Goal: Task Accomplishment & Management: Complete application form

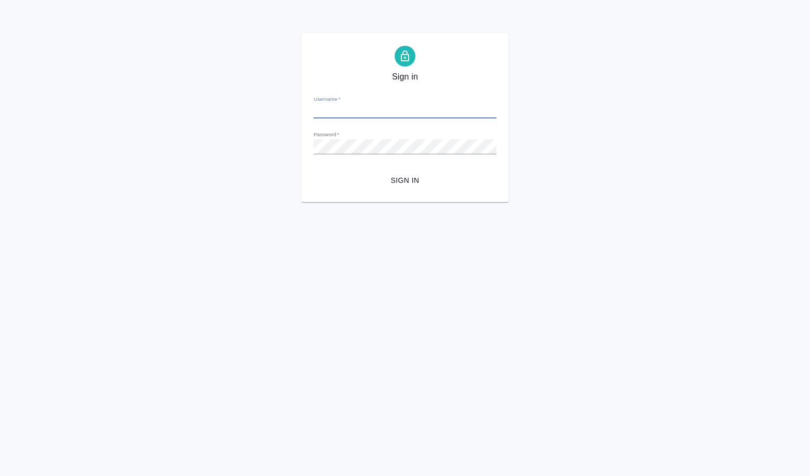
type input "[PERSON_NAME][EMAIL_ADDRESS][DOMAIN_NAME]"
click at [401, 173] on button "Sign in" at bounding box center [405, 180] width 183 height 19
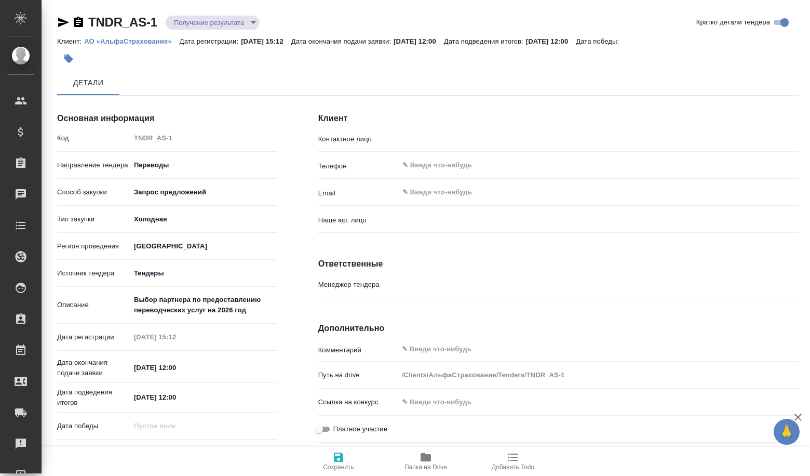
type input "[PERSON_NAME]"
type input "(МБ) ООО "Монблан""
type input "[PERSON_NAME]"
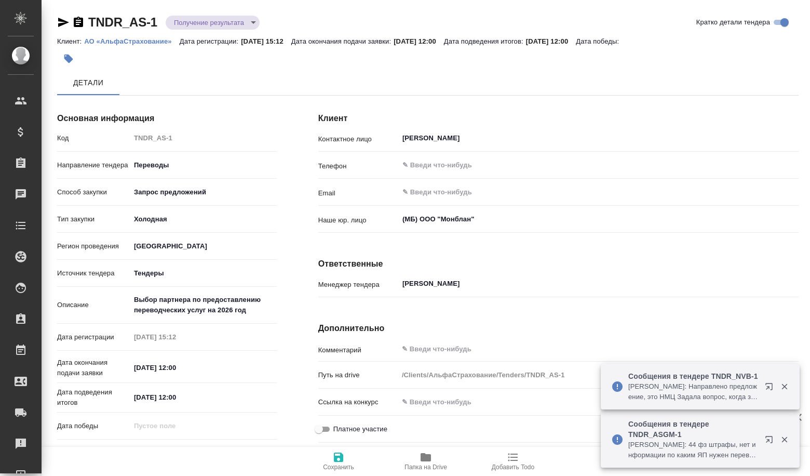
type textarea "x"
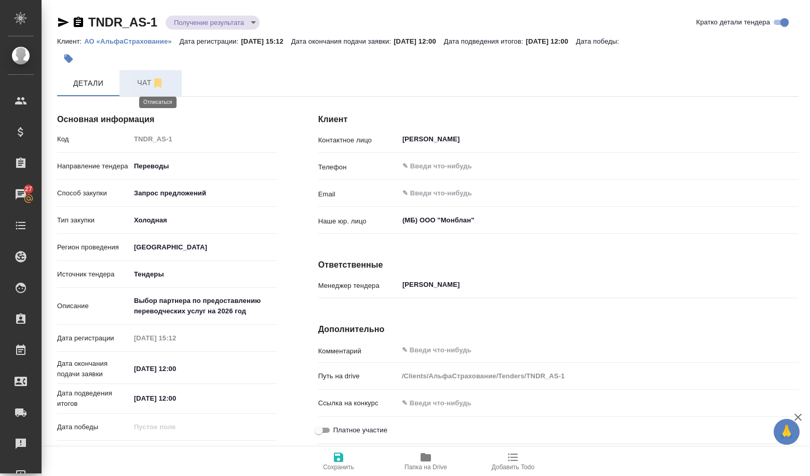
click at [163, 83] on icon "button" at bounding box center [158, 83] width 12 height 12
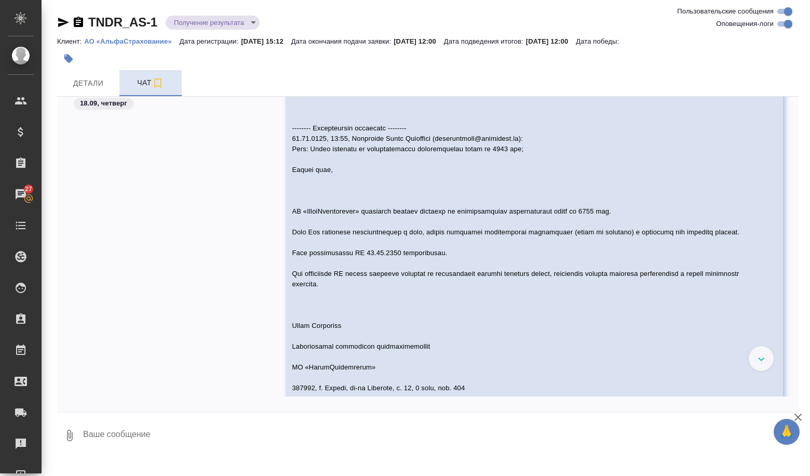
scroll to position [312, 0]
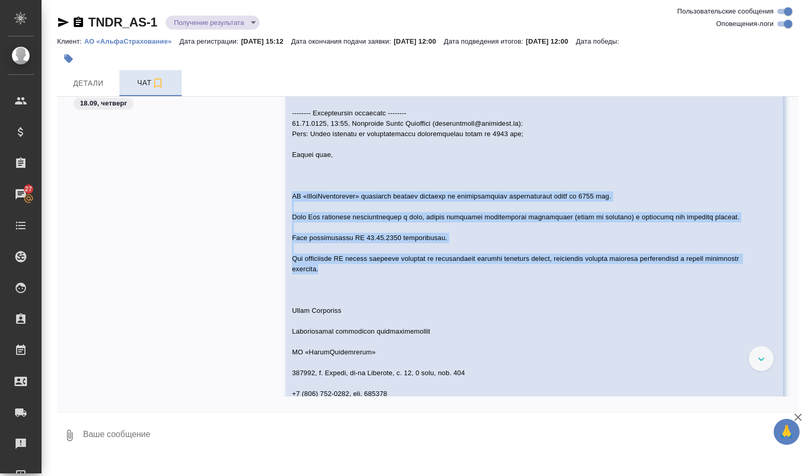
drag, startPoint x: 290, startPoint y: 195, endPoint x: 450, endPoint y: 282, distance: 181.8
click at [450, 282] on div at bounding box center [519, 325] width 455 height 834
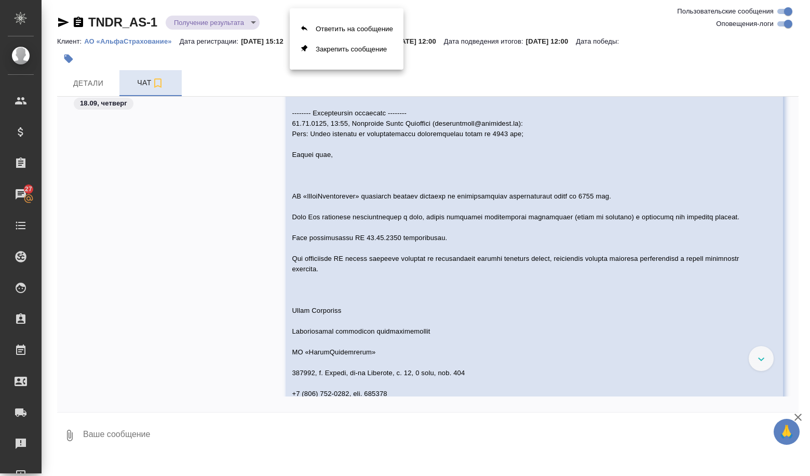
drag, startPoint x: 325, startPoint y: 272, endPoint x: 299, endPoint y: 241, distance: 40.6
click at [325, 272] on div at bounding box center [405, 238] width 810 height 476
click at [292, 196] on span at bounding box center [518, 326] width 453 height 829
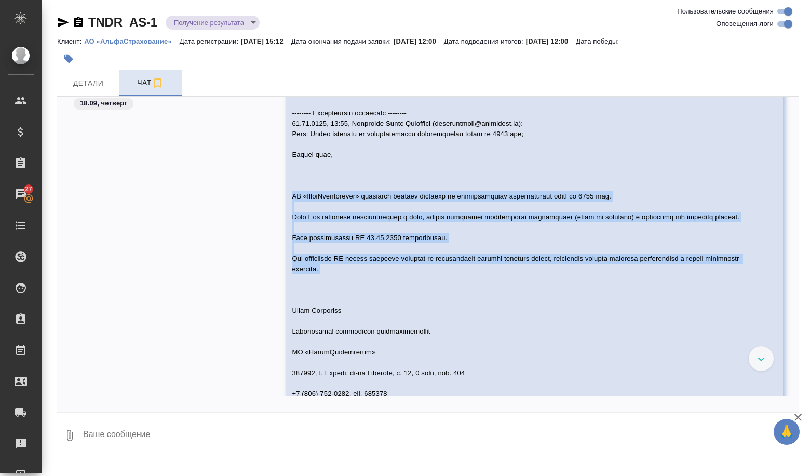
drag, startPoint x: 290, startPoint y: 196, endPoint x: 407, endPoint y: 281, distance: 143.9
click at [407, 281] on div at bounding box center [519, 325] width 455 height 834
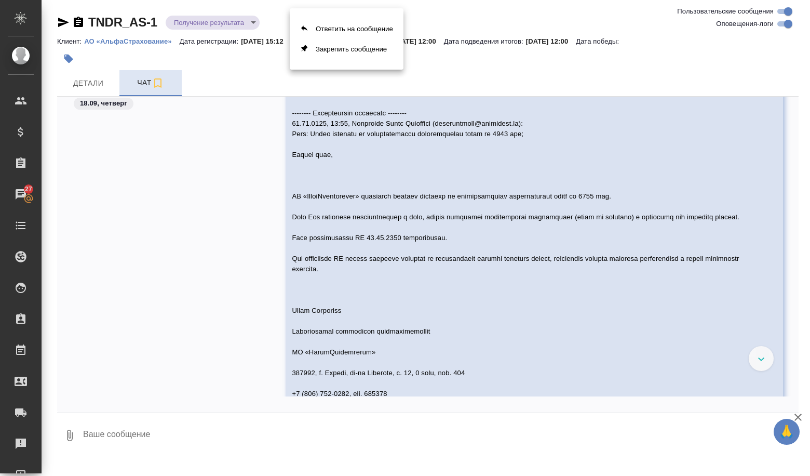
click at [354, 272] on div at bounding box center [405, 238] width 810 height 476
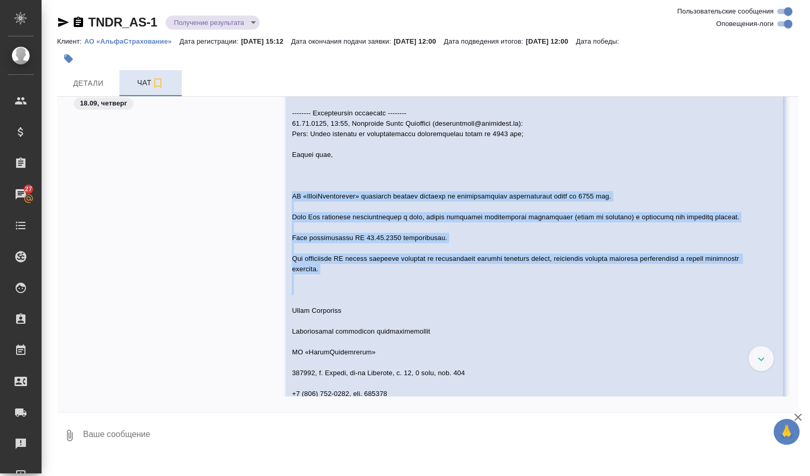
drag, startPoint x: 290, startPoint y: 194, endPoint x: 442, endPoint y: 300, distance: 185.2
click at [448, 300] on div at bounding box center [519, 325] width 455 height 834
copy span "АО «АльфаСтрахование» планирует выбрать партнера по предоставлению переводчески…"
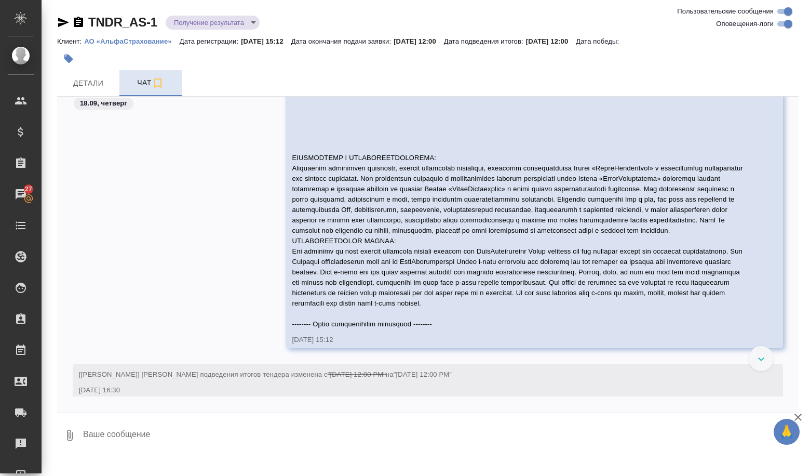
scroll to position [727, 0]
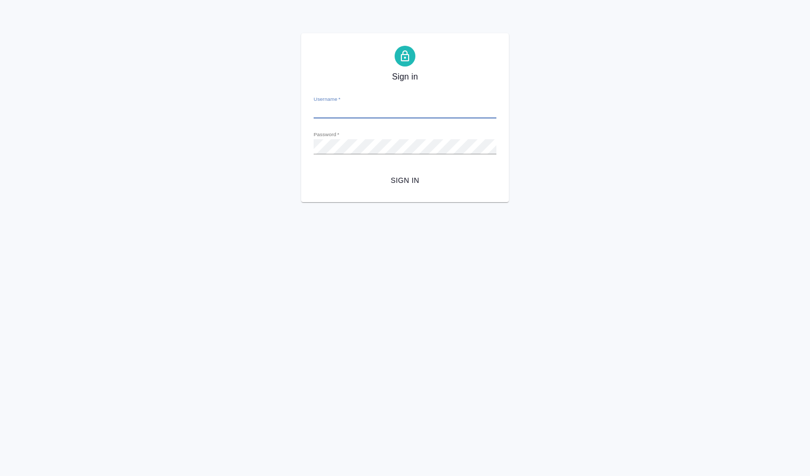
type input "[PERSON_NAME][EMAIL_ADDRESS][DOMAIN_NAME]"
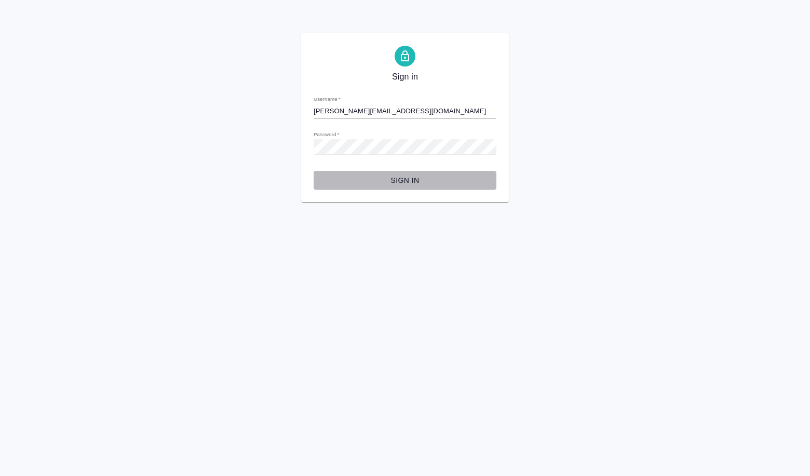
click at [397, 178] on span "Sign in" at bounding box center [405, 180] width 166 height 13
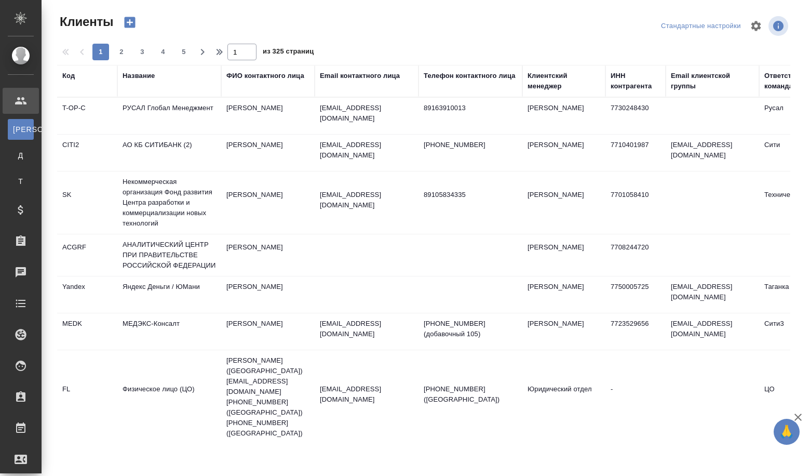
select select "RU"
click at [129, 70] on th "Название" at bounding box center [169, 81] width 104 height 32
click at [130, 76] on div "Название" at bounding box center [139, 76] width 32 height 10
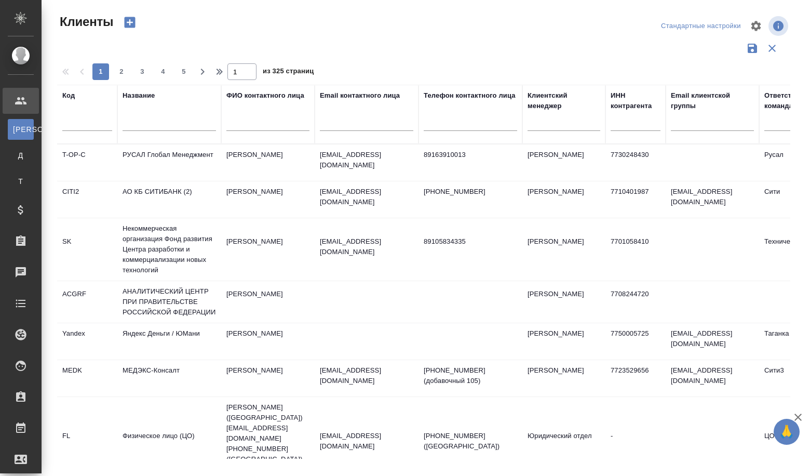
click at [142, 110] on div "Название" at bounding box center [170, 114] width 94 height 48
click at [164, 126] on input "text" at bounding box center [170, 124] width 94 height 13
paste input "ООО "ЦИФРА""
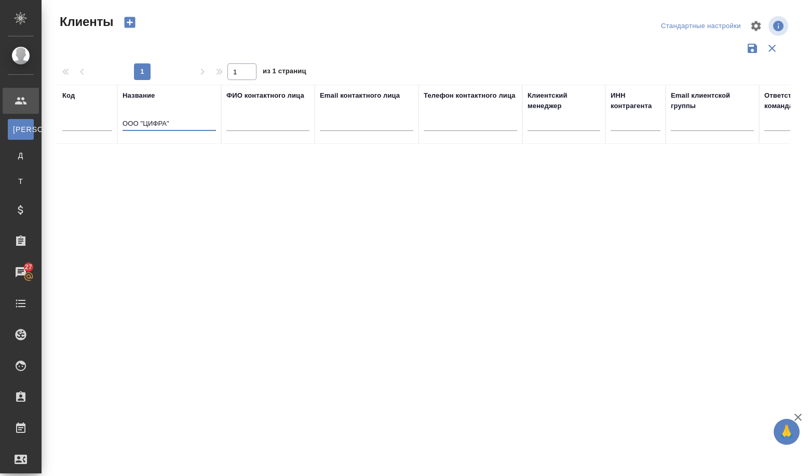
type input "ООО "ЦИФРА""
click at [131, 26] on icon "button" at bounding box center [130, 22] width 11 height 11
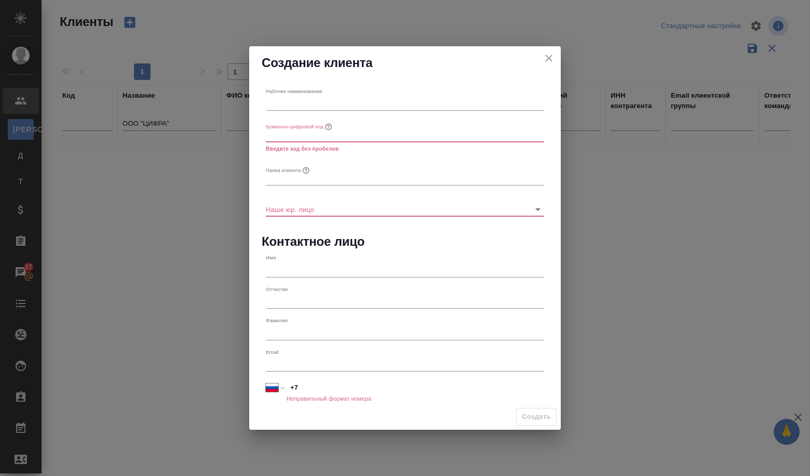
click at [316, 121] on div "Буквенно-цифровой код" at bounding box center [300, 127] width 68 height 14
click at [324, 122] on button "Буквенно-цифровой код" at bounding box center [329, 127] width 10 height 10
click at [313, 111] on div "Рабочее наименование" at bounding box center [405, 99] width 287 height 31
click at [306, 104] on input "text" at bounding box center [405, 103] width 278 height 15
paste input "ООО "ЦИФРА""
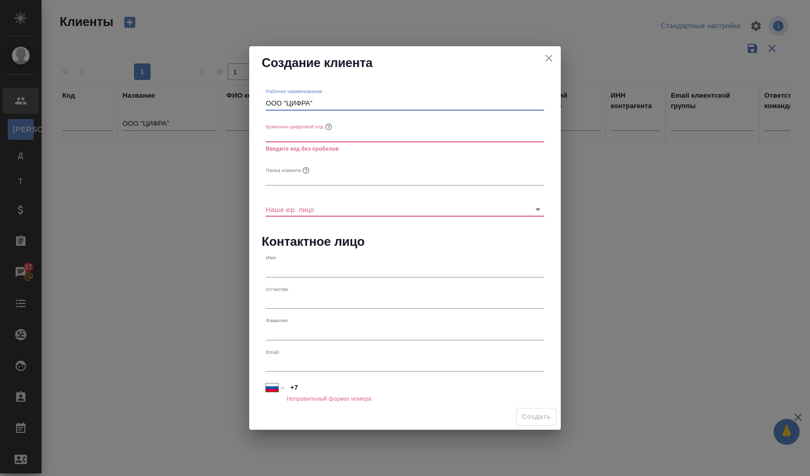
type input "ООО "ЦИФРА""
click at [272, 139] on input "text" at bounding box center [405, 134] width 278 height 15
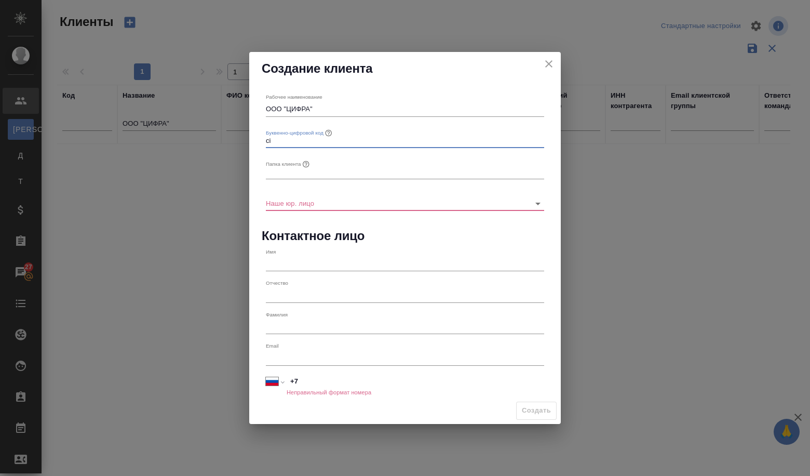
type input "c"
type input "Cifra"
click at [286, 174] on input "text" at bounding box center [405, 172] width 278 height 15
type input "Цифра"
click at [289, 205] on input "Наше юр. лицо" at bounding box center [388, 203] width 245 height 14
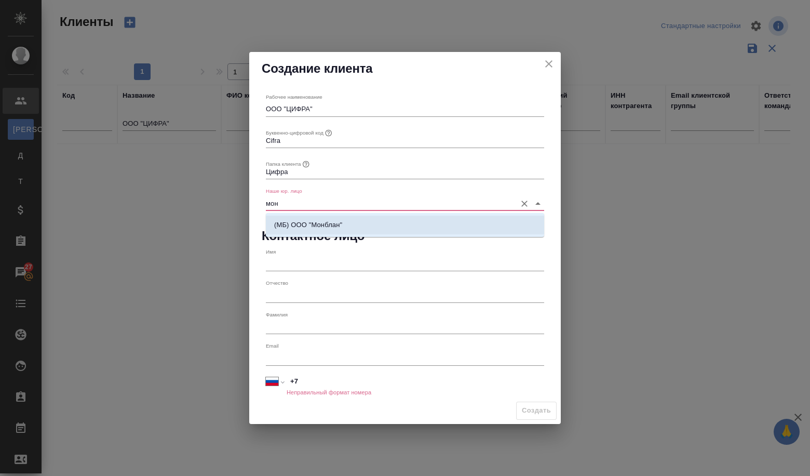
click at [303, 231] on li "(МБ) ООО "Монблан"" at bounding box center [405, 225] width 278 height 19
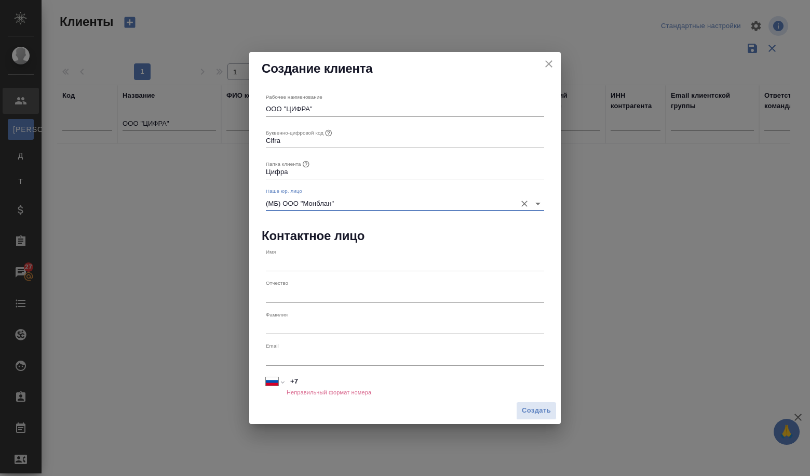
type input "(МБ) ООО "Монблан""
click at [292, 250] on div "Имя" at bounding box center [405, 259] width 278 height 23
click at [288, 273] on div "Имя" at bounding box center [405, 259] width 287 height 31
paste input "[PERSON_NAME] Вероника"
type input "[PERSON_NAME] Вероника"
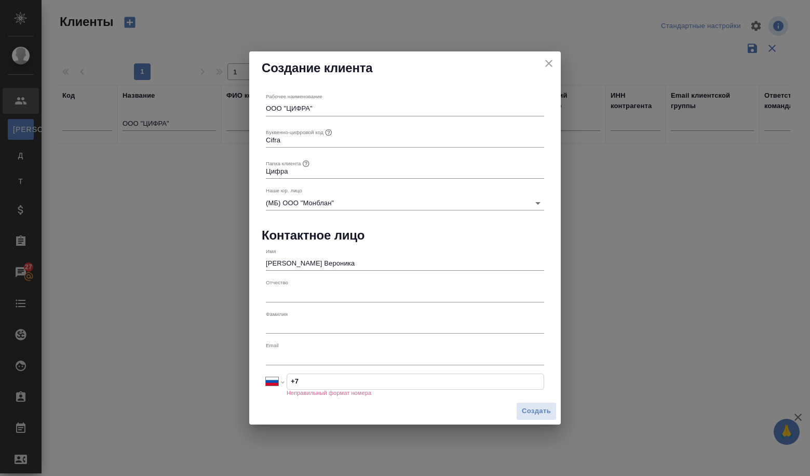
drag, startPoint x: 314, startPoint y: 379, endPoint x: 302, endPoint y: 301, distance: 78.8
click at [314, 378] on input "+7" at bounding box center [415, 381] width 257 height 15
paste input "79164829928"
select select "KZ"
type input "+7 79164829928"
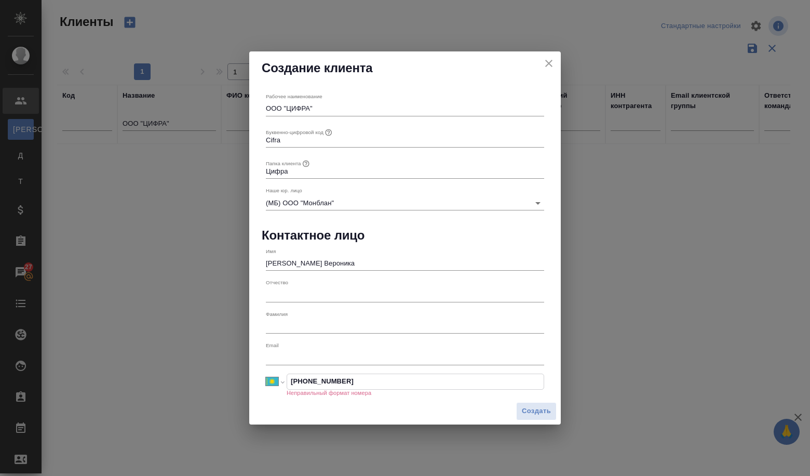
click at [303, 381] on input "+7 79164829928" at bounding box center [415, 381] width 257 height 15
select select "RU"
type input "+7 916 482 99 28"
click at [302, 352] on input "text" at bounding box center [405, 357] width 278 height 15
paste input "veronika.gilanova@zyfra.com"
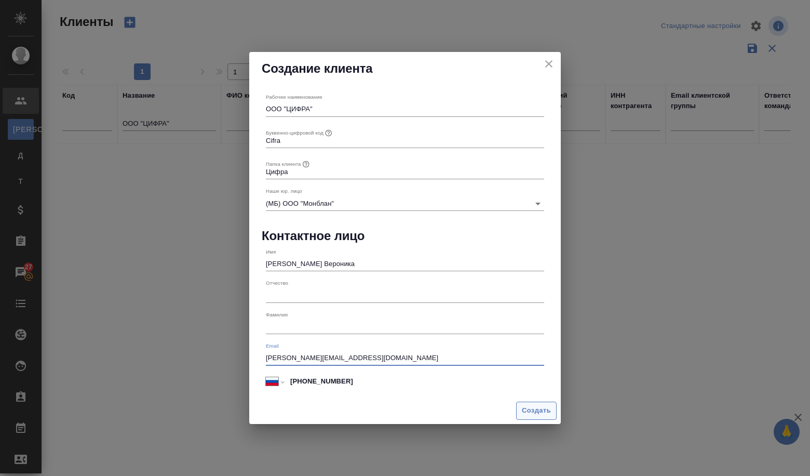
type input "veronika.gilanova@zyfra.com"
click at [527, 412] on span "Создать" at bounding box center [536, 411] width 29 height 12
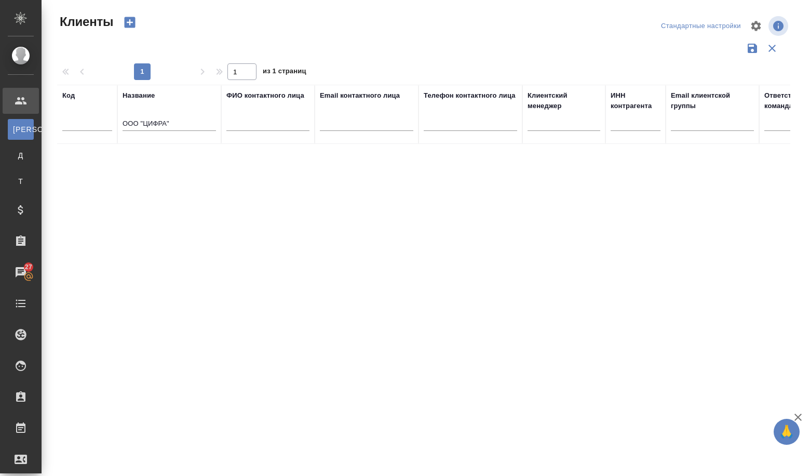
type input "+7"
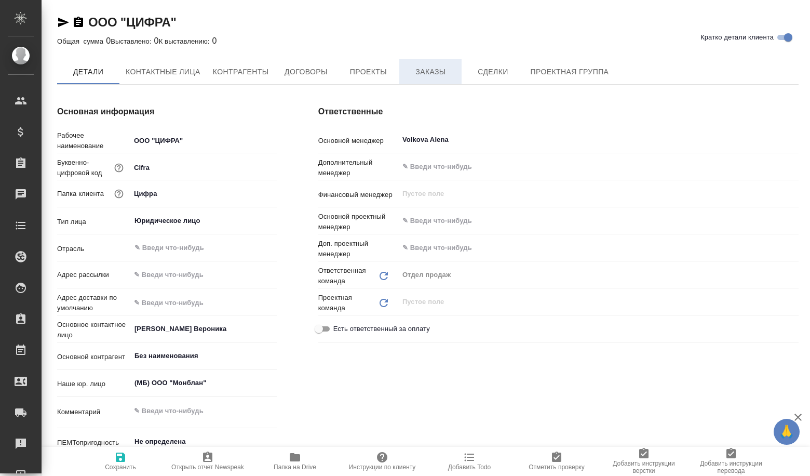
type textarea "x"
click at [477, 72] on span "Сделки" at bounding box center [493, 72] width 50 height 13
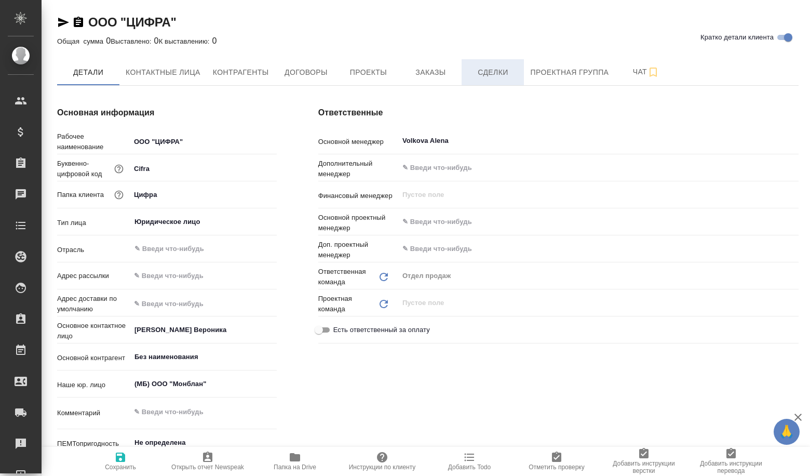
type textarea "x"
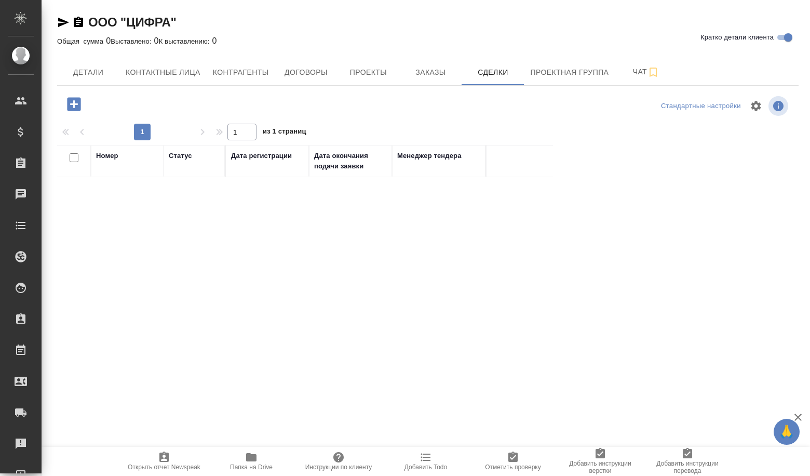
click at [78, 101] on icon "button" at bounding box center [74, 104] width 14 height 14
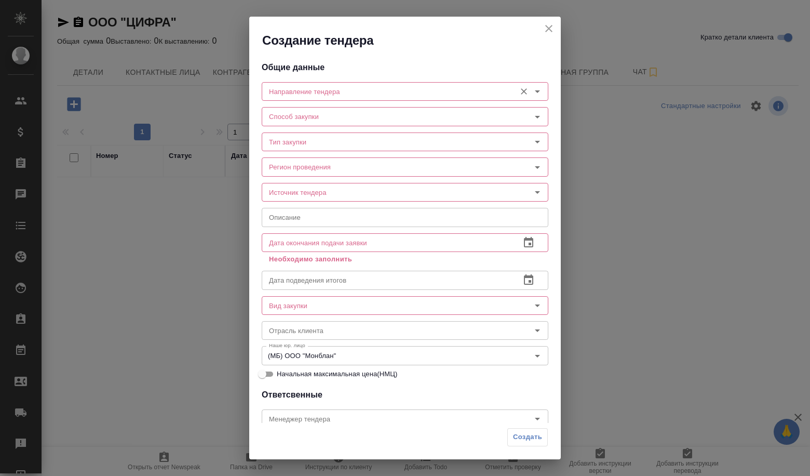
click at [355, 92] on input "Направление тендера" at bounding box center [388, 91] width 246 height 12
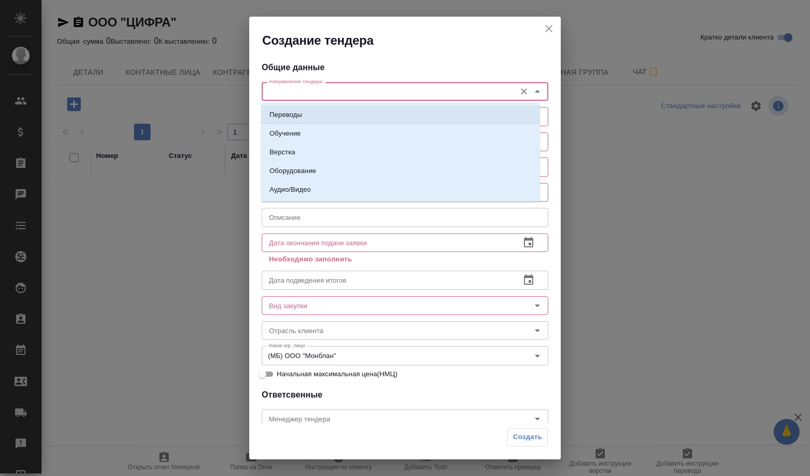
click at [354, 109] on li "Переводы" at bounding box center [400, 114] width 279 height 19
type input "Переводы"
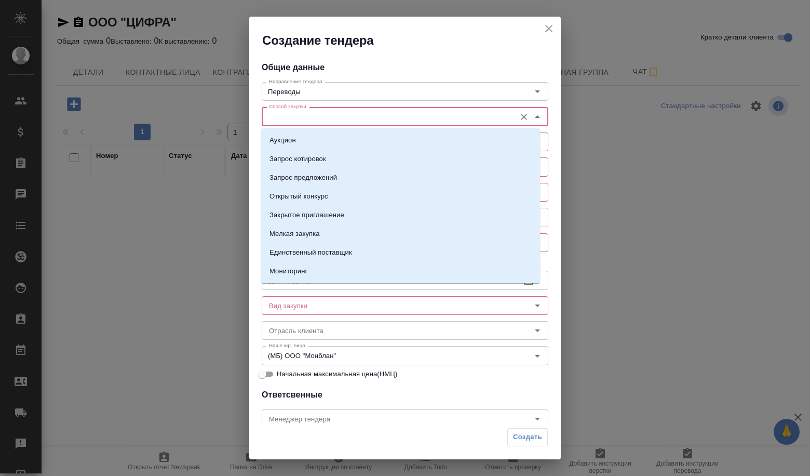
click at [348, 118] on input "Способ закупки" at bounding box center [388, 116] width 246 height 12
click at [332, 171] on li "Запрос предложений" at bounding box center [400, 177] width 279 height 19
type input "Запрос предложений"
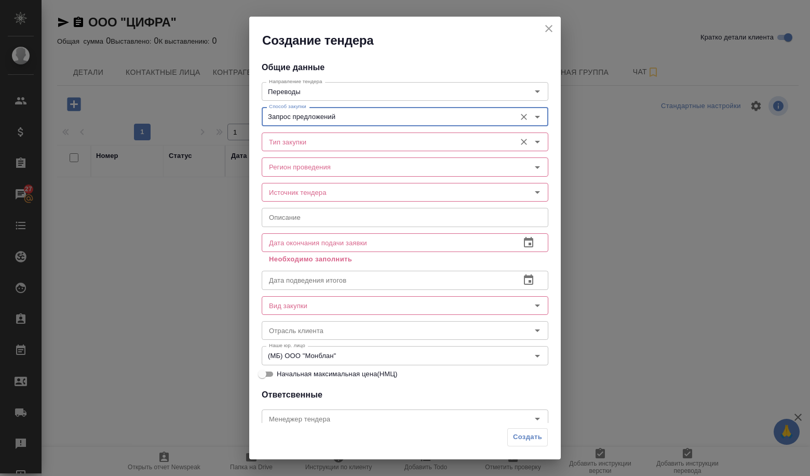
click at [324, 138] on input "Тип закупки" at bounding box center [388, 142] width 246 height 12
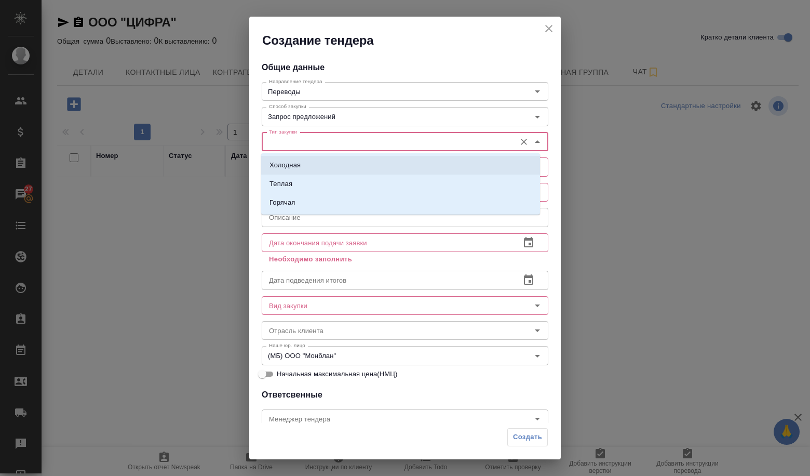
click at [313, 162] on li "Холодная" at bounding box center [400, 165] width 279 height 19
type input "Холодная"
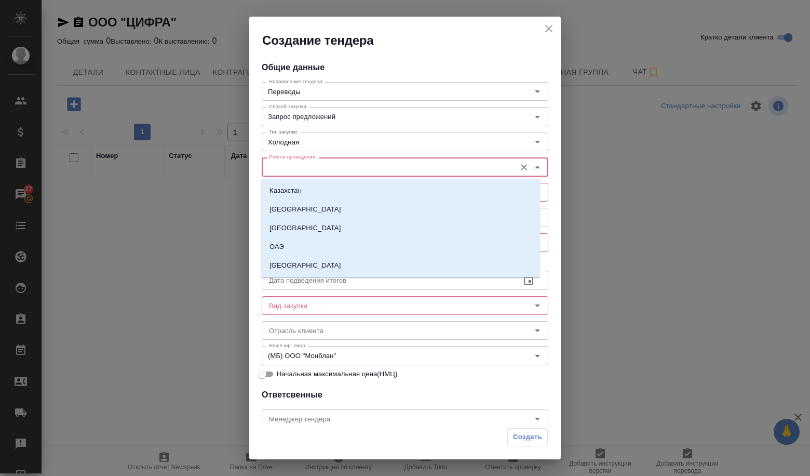
click at [313, 165] on input "Регион проведения" at bounding box center [388, 167] width 246 height 12
click at [321, 271] on li "[GEOGRAPHIC_DATA]" at bounding box center [400, 265] width 279 height 19
type input "[GEOGRAPHIC_DATA]"
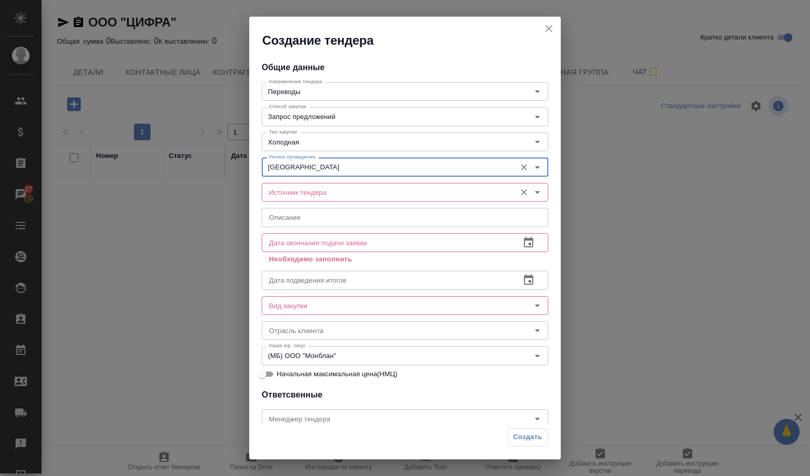
click at [310, 200] on div "Источник тендера" at bounding box center [405, 192] width 287 height 19
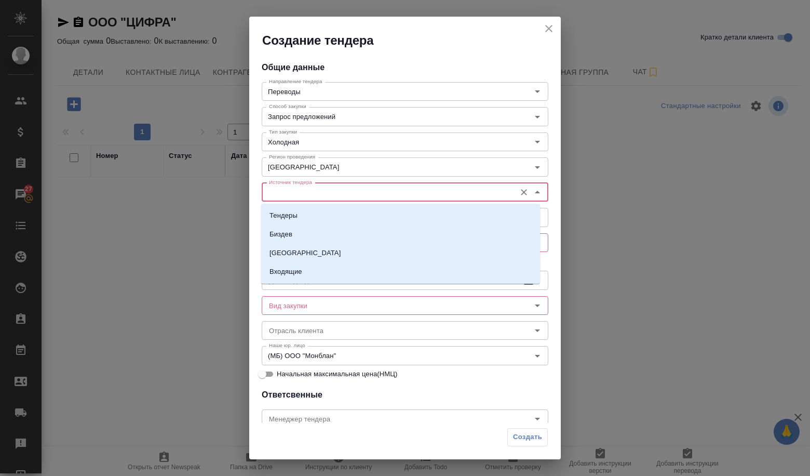
click at [302, 196] on input "Источник тендера" at bounding box center [388, 192] width 246 height 12
click at [306, 217] on li "Тендеры" at bounding box center [400, 215] width 279 height 19
type input "Тендеры"
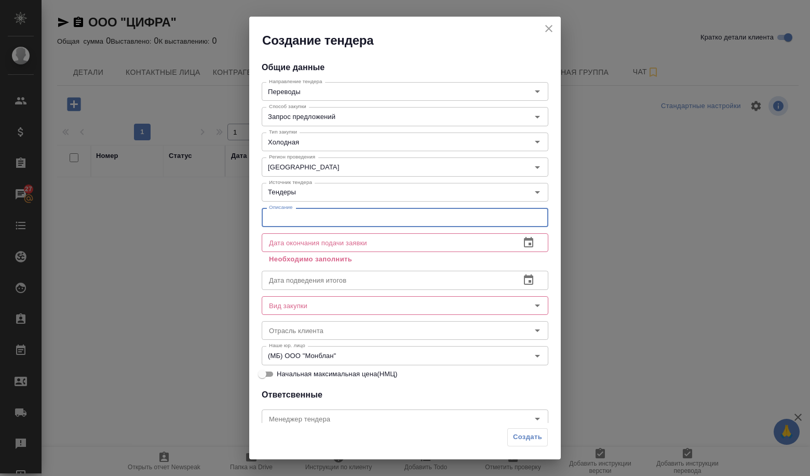
click at [336, 221] on input "text" at bounding box center [405, 217] width 287 height 19
paste input "Услуги перевода юридически-значимых документов"
type input "Услуги перевода юридически-значимых документов"
click at [393, 240] on input "text" at bounding box center [387, 242] width 250 height 19
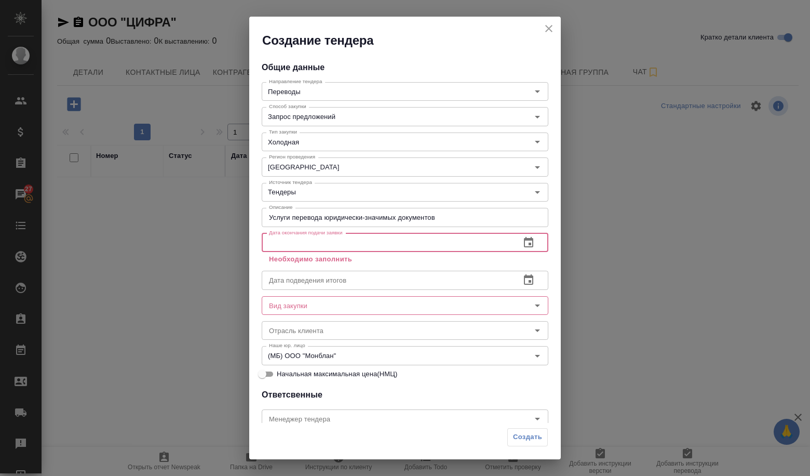
click at [516, 242] on button "button" at bounding box center [528, 242] width 25 height 25
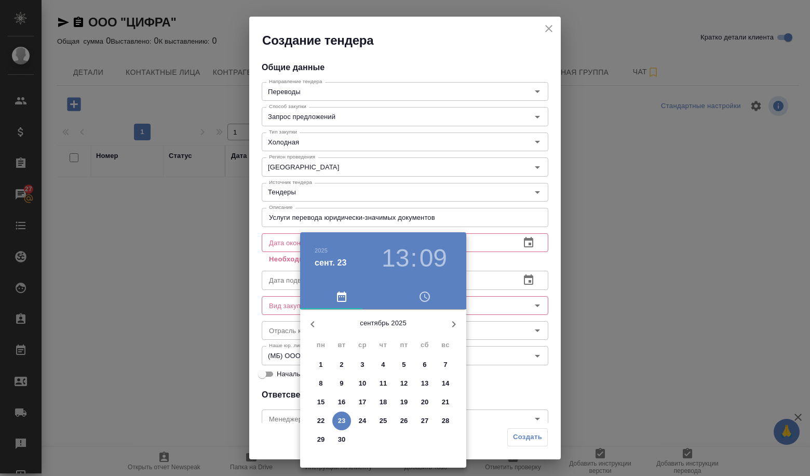
click at [320, 438] on p "29" at bounding box center [321, 439] width 8 height 10
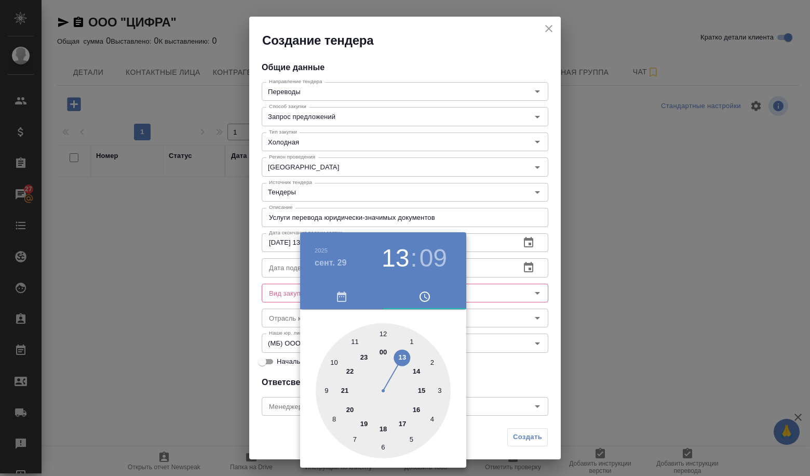
click at [334, 414] on div at bounding box center [383, 390] width 135 height 135
click at [381, 332] on div at bounding box center [383, 390] width 135 height 135
type input "29.09.2025 08:00"
click at [509, 342] on div at bounding box center [405, 238] width 810 height 476
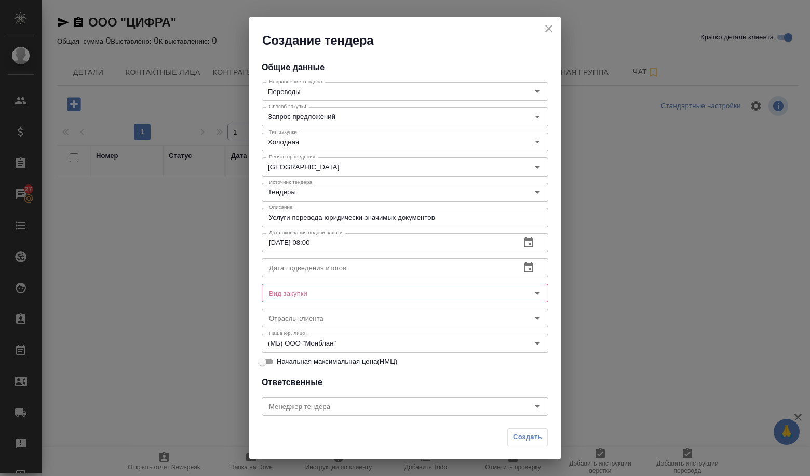
click at [329, 260] on input "text" at bounding box center [387, 267] width 250 height 19
click at [516, 270] on button "button" at bounding box center [528, 267] width 25 height 25
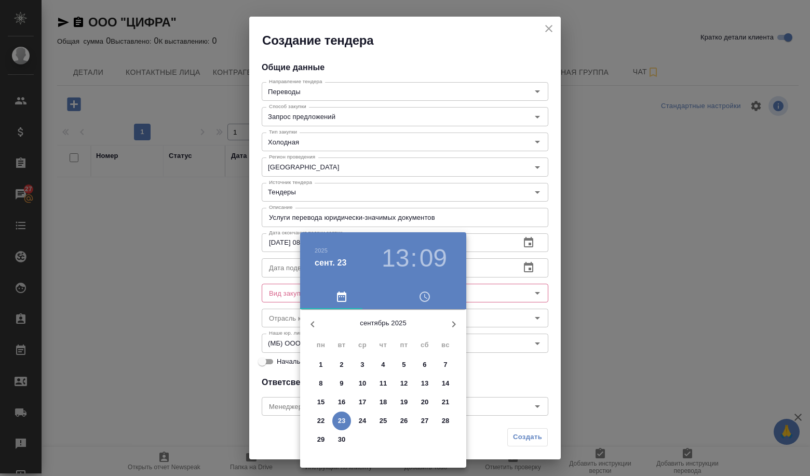
click at [456, 323] on icon "button" at bounding box center [454, 324] width 12 height 12
click at [407, 385] on p "10" at bounding box center [405, 383] width 8 height 10
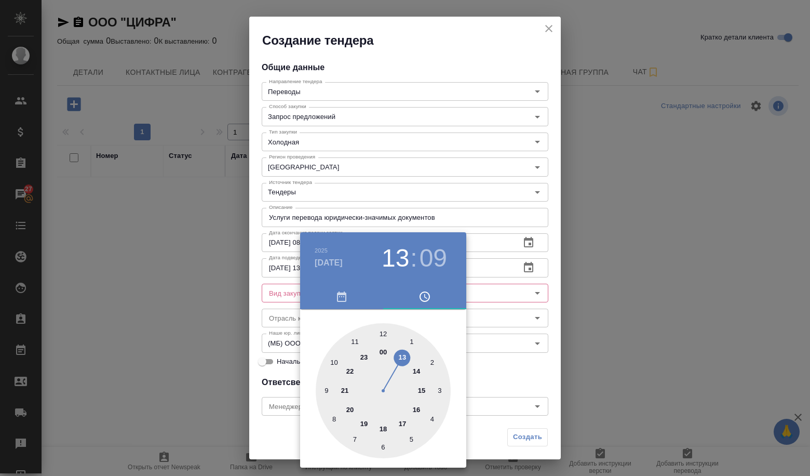
click at [381, 336] on div at bounding box center [383, 390] width 135 height 135
click at [381, 330] on div at bounding box center [383, 390] width 135 height 135
type input "10.10.2025 12:00"
click at [484, 351] on div at bounding box center [405, 238] width 810 height 476
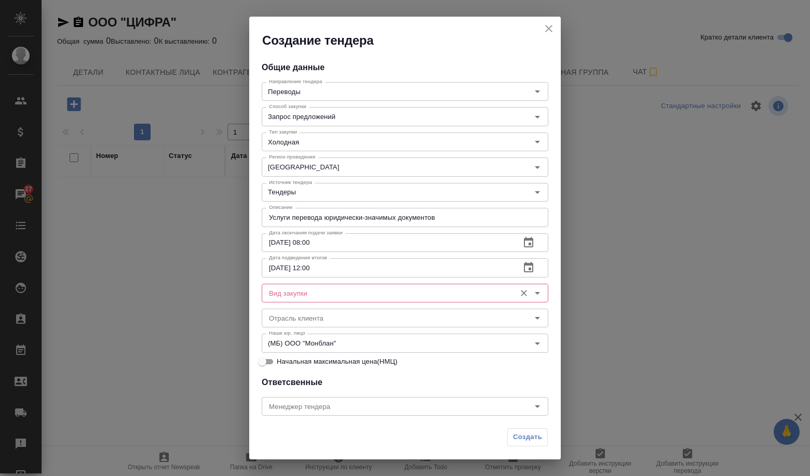
click at [334, 300] on div "Вид закупки" at bounding box center [405, 293] width 287 height 19
click at [491, 302] on div "Вид закупки" at bounding box center [405, 293] width 287 height 19
click at [531, 297] on icon "Open" at bounding box center [537, 293] width 12 height 12
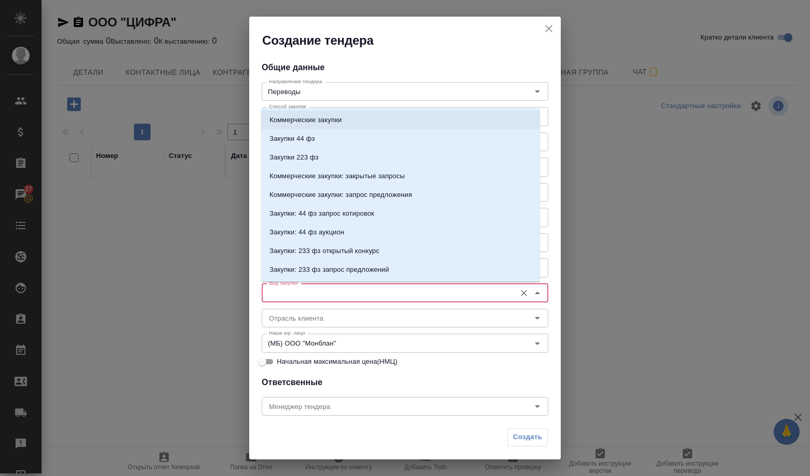
click at [306, 117] on p "Коммерческие закупки" at bounding box center [306, 120] width 72 height 10
type input "Коммерческие закупки"
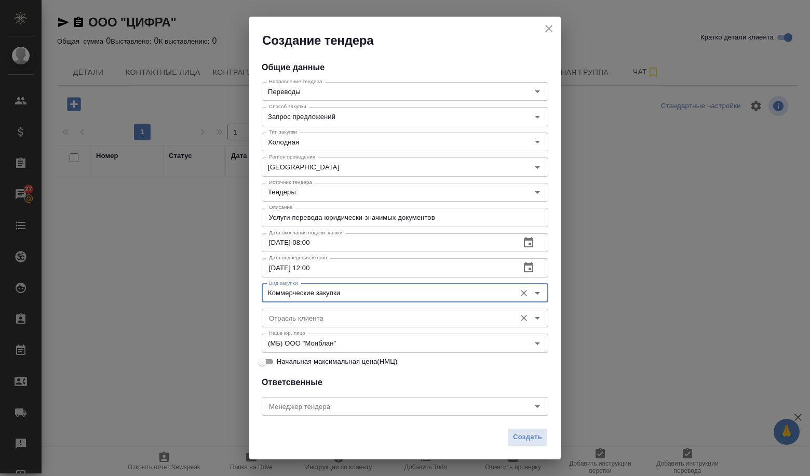
click at [314, 328] on div "Отрасль клиента Отрасль клиента" at bounding box center [405, 316] width 287 height 25
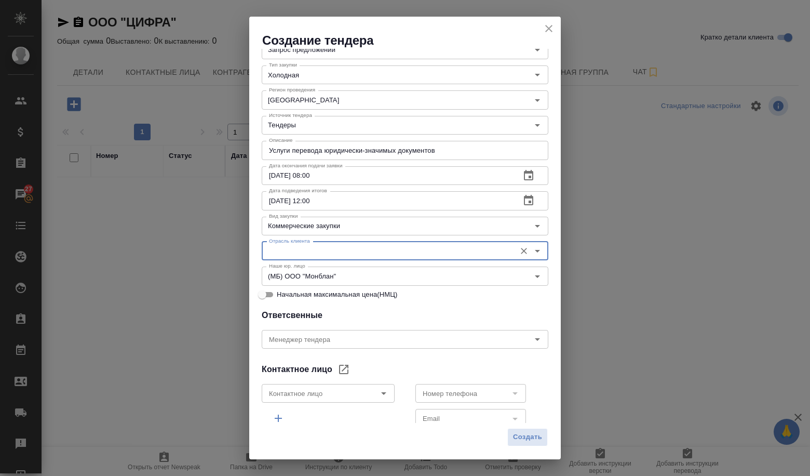
scroll to position [156, 0]
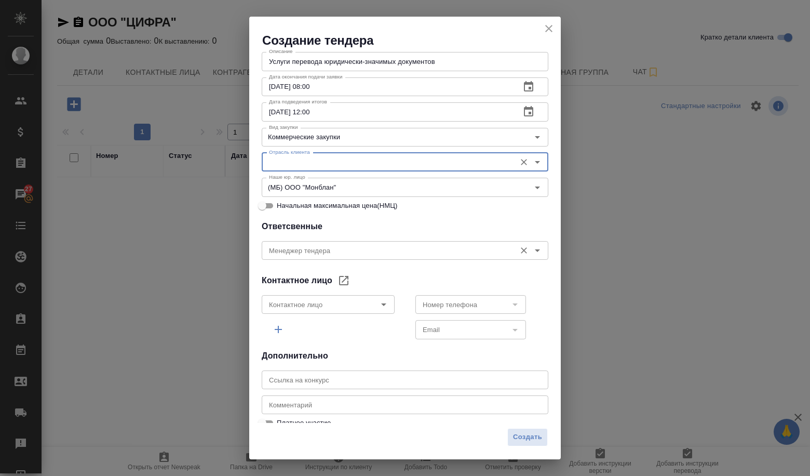
click at [330, 256] on input "Менеджер тендера" at bounding box center [388, 250] width 246 height 12
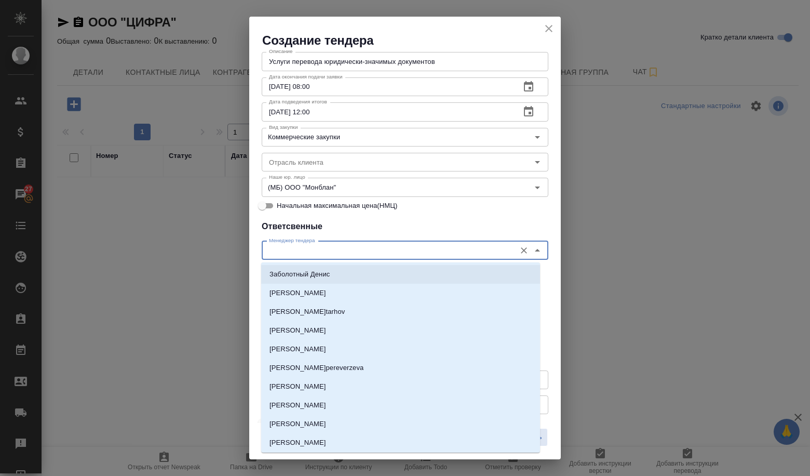
click at [327, 236] on div "Общие данные Направление тендера Переводы Направление тендера Способ закупки За…" at bounding box center [405, 236] width 312 height 374
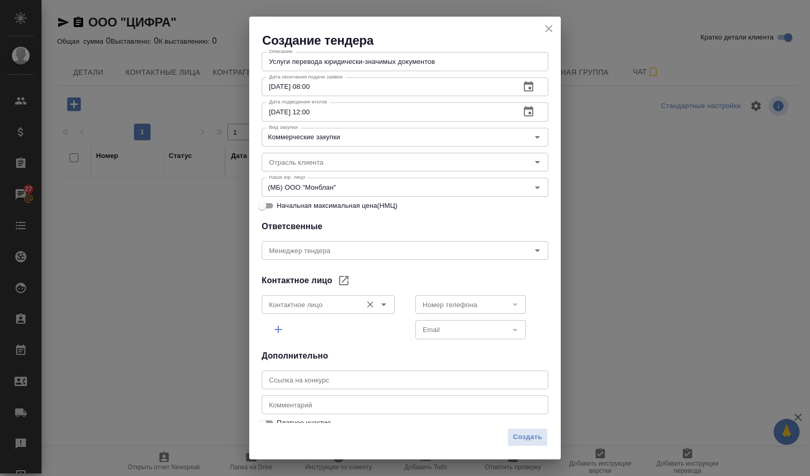
click at [382, 300] on icon "Open" at bounding box center [384, 304] width 12 height 12
drag, startPoint x: 356, startPoint y: 324, endPoint x: 411, endPoint y: 310, distance: 57.3
click at [356, 324] on li "Гиланова Вероника" at bounding box center [325, 328] width 129 height 19
type input "Гиланова Вероника"
click at [509, 303] on icon "Open" at bounding box center [515, 304] width 12 height 12
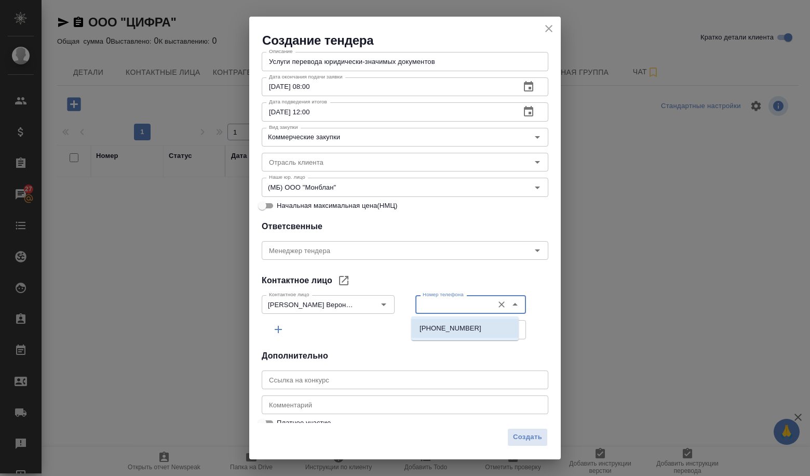
drag, startPoint x: 478, startPoint y: 330, endPoint x: 483, endPoint y: 330, distance: 5.2
click at [478, 330] on li "+79164829928" at bounding box center [465, 328] width 108 height 19
type input "+79164829928"
click at [521, 336] on div "Номер телефона +79164829928 Номер телефона Email Email" at bounding box center [482, 316] width 133 height 50
click at [501, 335] on div at bounding box center [508, 330] width 27 height 15
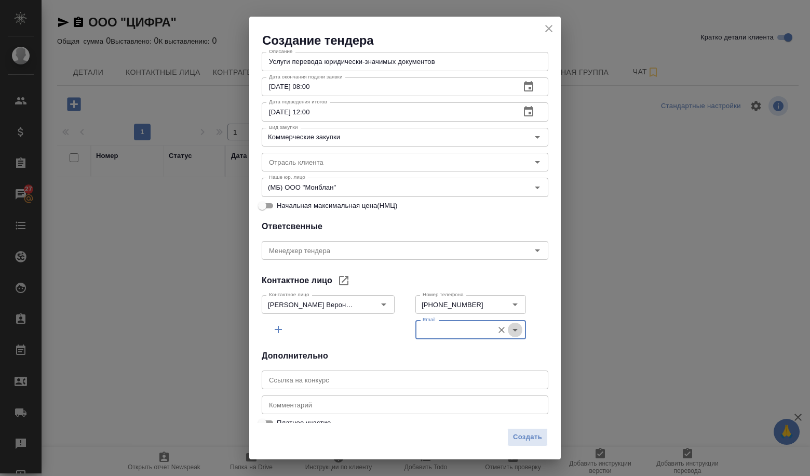
click at [509, 331] on icon "Open" at bounding box center [515, 330] width 12 height 12
click at [476, 345] on li "veronika.gilanova@zyfra.com" at bounding box center [465, 353] width 108 height 19
type input "veronika.gilanova@zyfra.com"
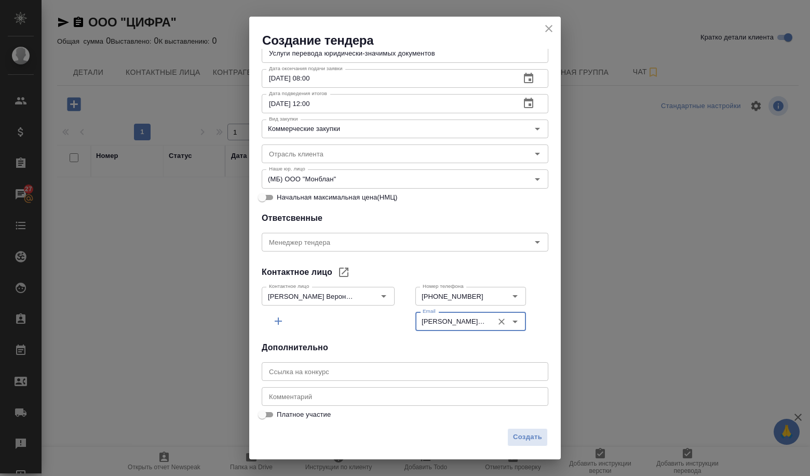
scroll to position [167, 0]
click at [386, 376] on input "text" at bounding box center [405, 369] width 287 height 19
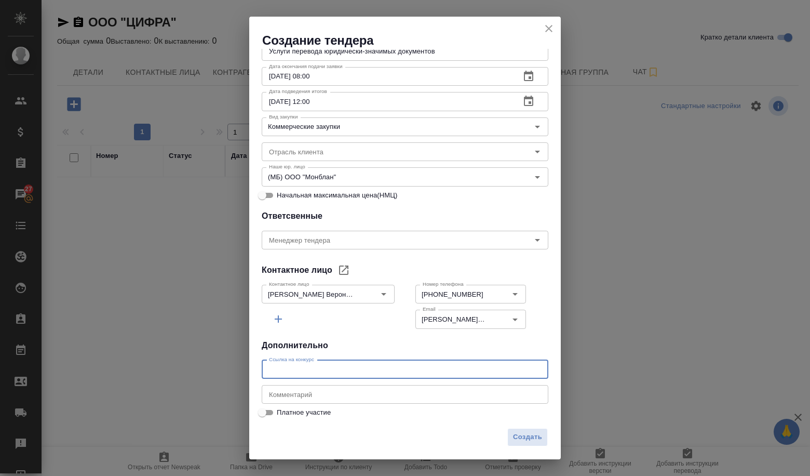
paste input "https://www.b2b-avia.ru/market/uslugi-perevoda-iuridicheski-znachimykh-dokument…"
type input "https://www.b2b-avia.ru/market/uslugi-perevoda-iuridicheski-znachimykh-dokument…"
click at [513, 432] on button "Создать" at bounding box center [528, 437] width 41 height 18
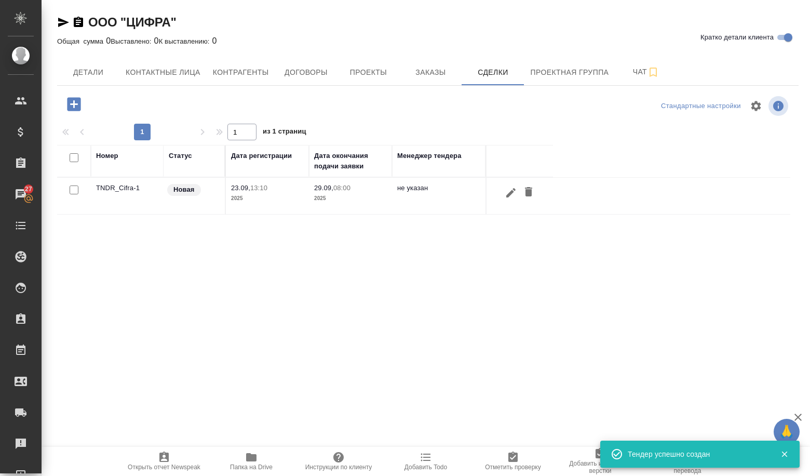
click at [128, 185] on td "TNDR_Cifra-1" at bounding box center [127, 196] width 73 height 36
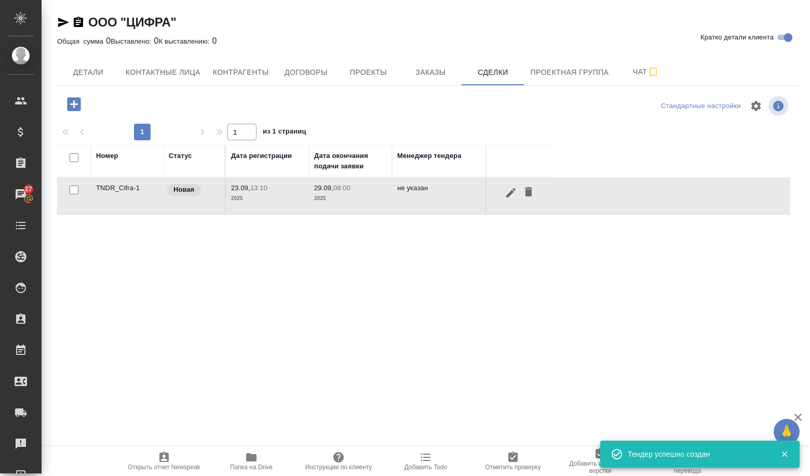
click at [128, 185] on td "TNDR_Cifra-1" at bounding box center [127, 196] width 73 height 36
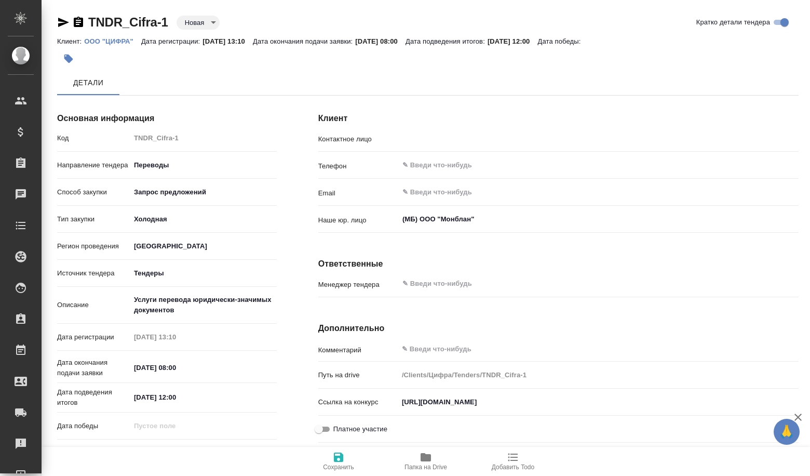
type input "[PERSON_NAME] Вероника"
click at [207, 25] on body "🙏 .cls-1 fill:#fff; AWATERA Volkova Alena Клиенты Спецификации Заказы Чаты Todo…" at bounding box center [405, 238] width 810 height 476
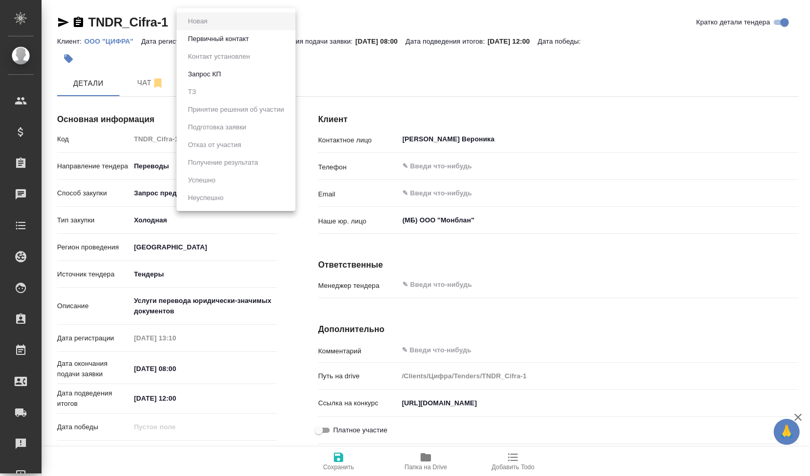
click at [215, 45] on li "Первичный контакт" at bounding box center [236, 39] width 119 height 18
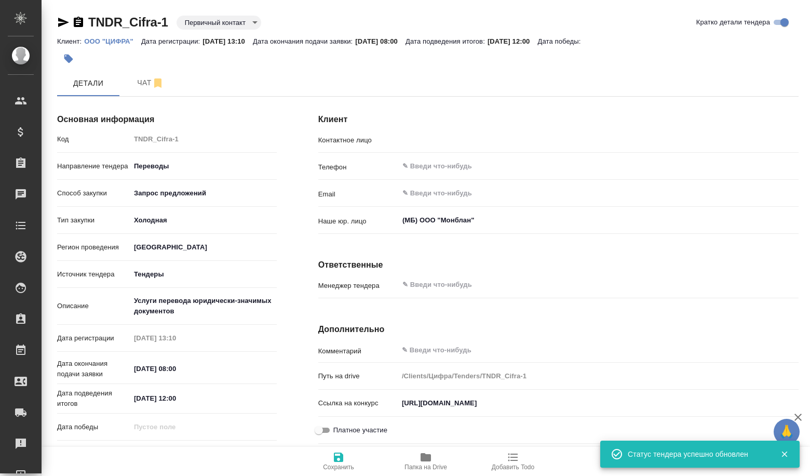
type input "[PERSON_NAME] Вероника"
click at [211, 25] on body "🙏 .cls-1 fill:#fff; AWATERA Volkova Alena Клиенты Спецификации Заказы Чаты Todo…" at bounding box center [405, 238] width 810 height 476
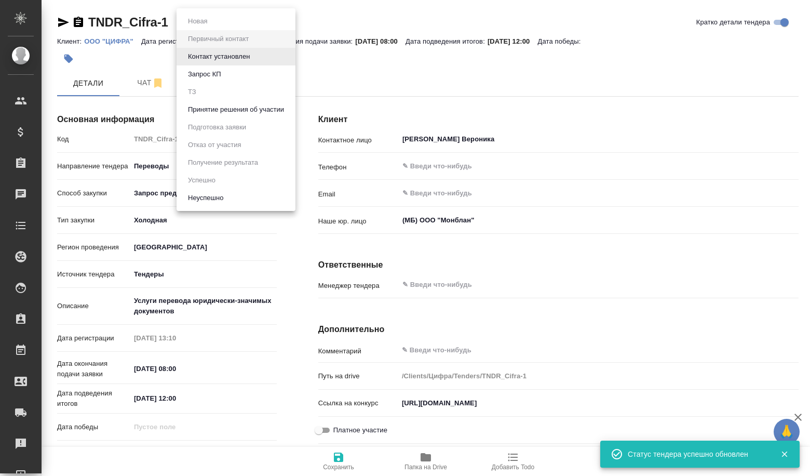
click at [234, 113] on button "Принятие решения об участии" at bounding box center [236, 109] width 102 height 11
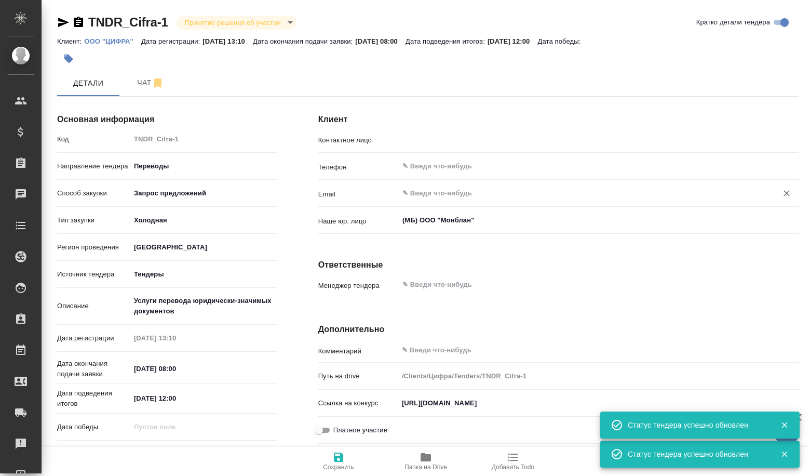
type input "[PERSON_NAME] Вероника"
click at [163, 87] on icon "button" at bounding box center [158, 83] width 12 height 12
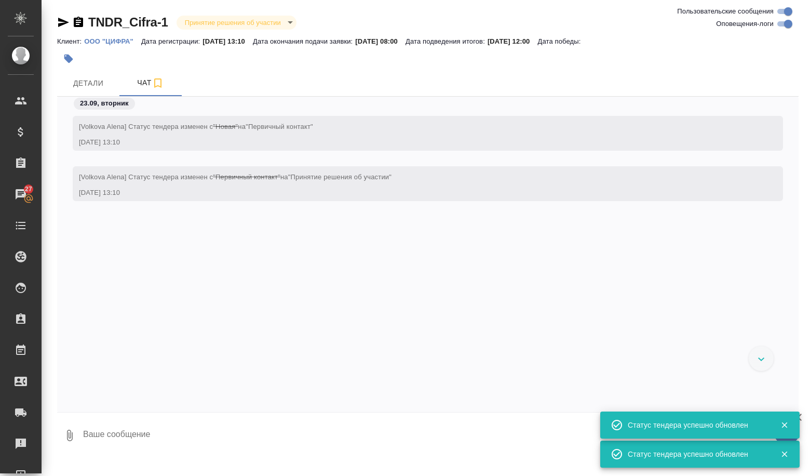
click at [140, 429] on textarea at bounding box center [440, 435] width 717 height 35
paste textarea "Услуги перевода юридически-значимых документов Договор оказания Заказчику услуг…"
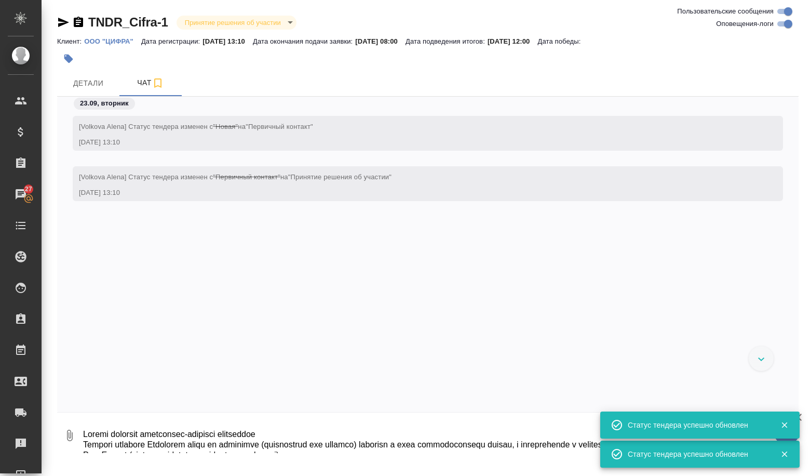
scroll to position [350, 0]
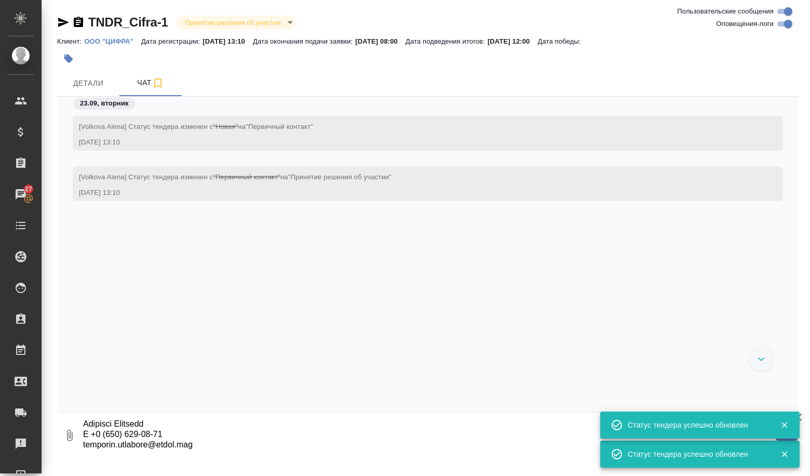
type textarea "Услуги перевода юридически-значимых документов Договор оказания Заказчику услуг…"
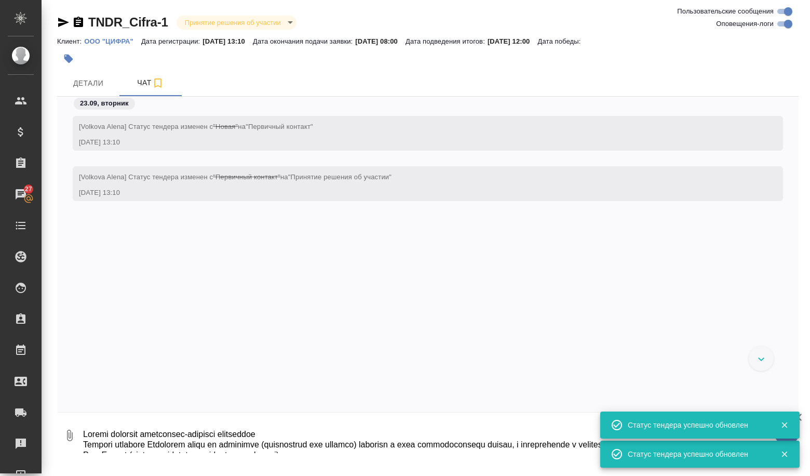
scroll to position [101, 0]
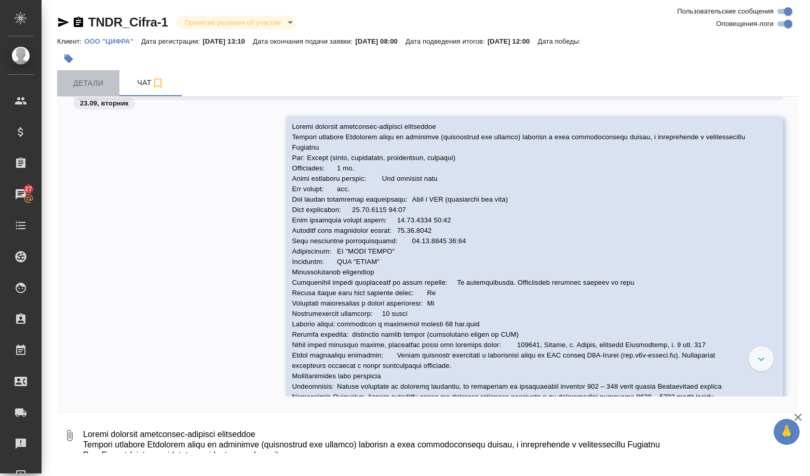
click at [109, 96] on button "Детали" at bounding box center [88, 83] width 62 height 26
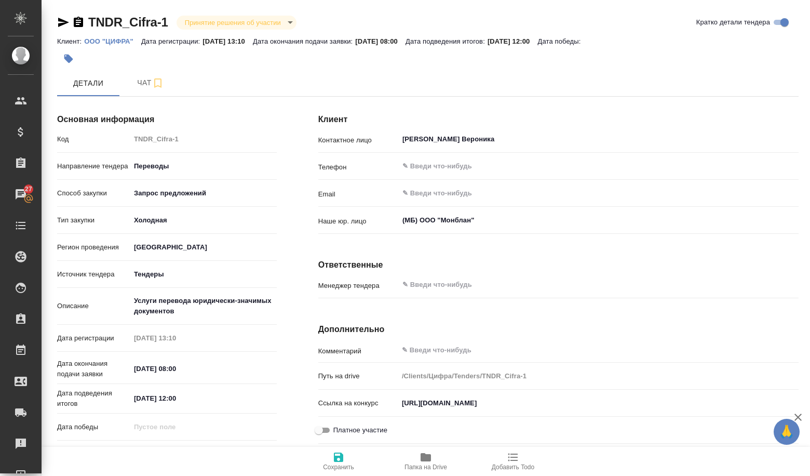
click at [436, 475] on button "Папка на Drive" at bounding box center [425, 461] width 87 height 29
click at [436, 468] on span "Папка на Drive" at bounding box center [426, 466] width 43 height 7
click at [408, 459] on span "Папка на Drive" at bounding box center [426, 461] width 75 height 20
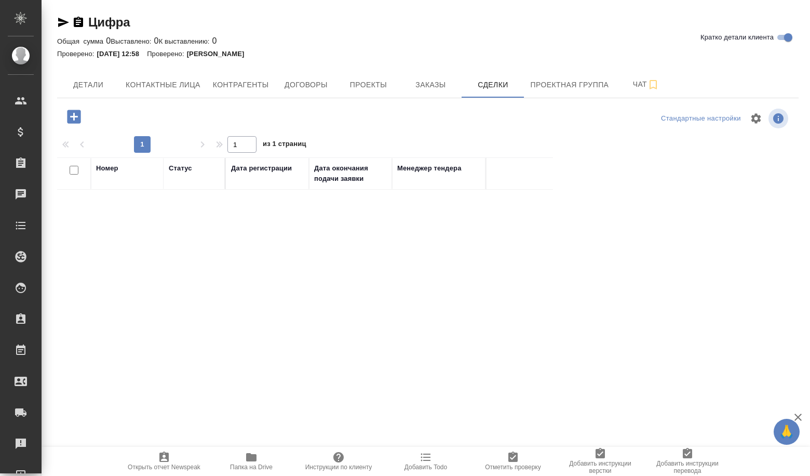
click at [71, 113] on icon "button" at bounding box center [74, 117] width 14 height 14
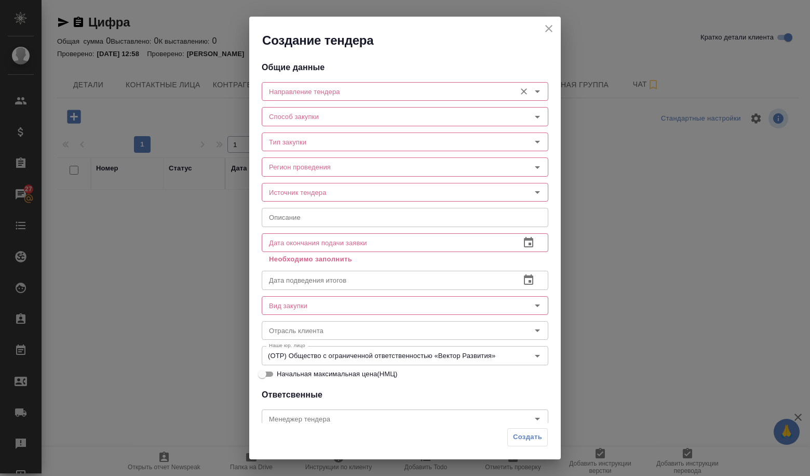
click at [329, 97] on input "Направление тендера" at bounding box center [388, 91] width 246 height 12
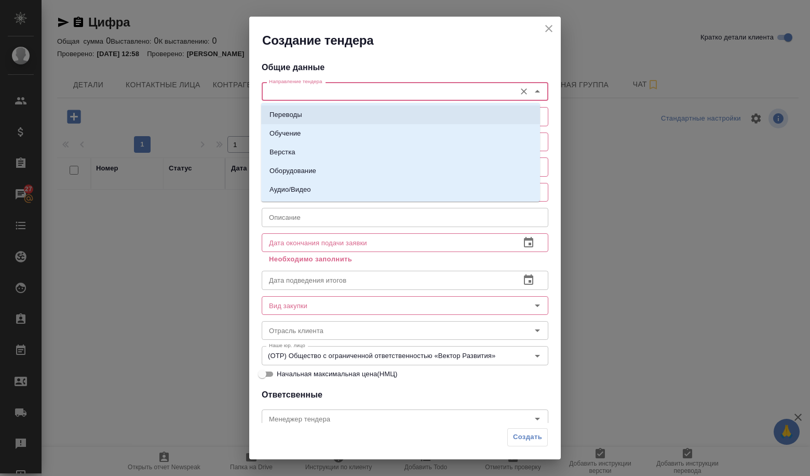
click at [325, 109] on li "Переводы" at bounding box center [400, 114] width 279 height 19
type input "Переводы"
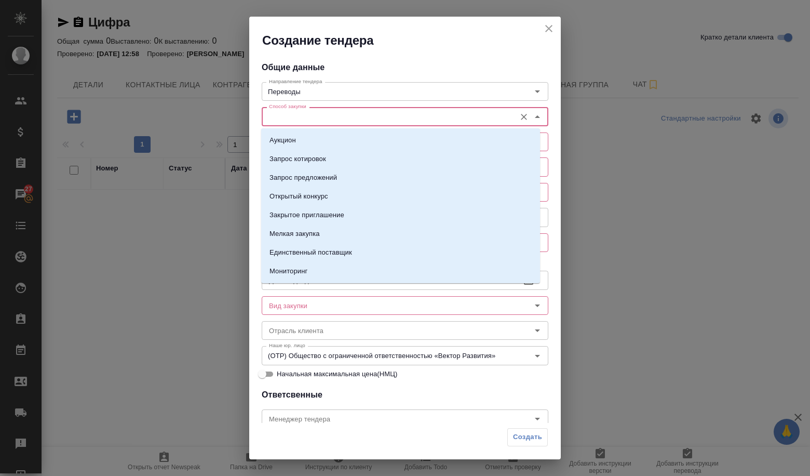
click at [320, 118] on input "Способ закупки" at bounding box center [388, 116] width 246 height 12
click at [330, 180] on p "Запрос предложений" at bounding box center [304, 177] width 68 height 10
type input "Запрос предложений"
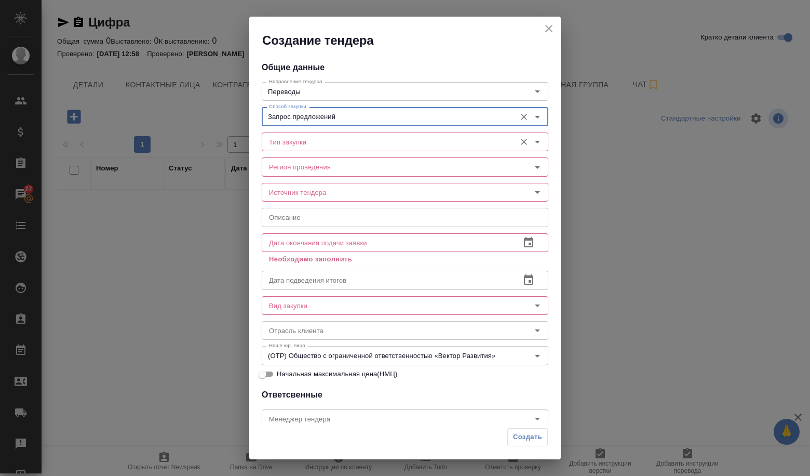
click at [320, 146] on input "Тип закупки" at bounding box center [388, 142] width 246 height 12
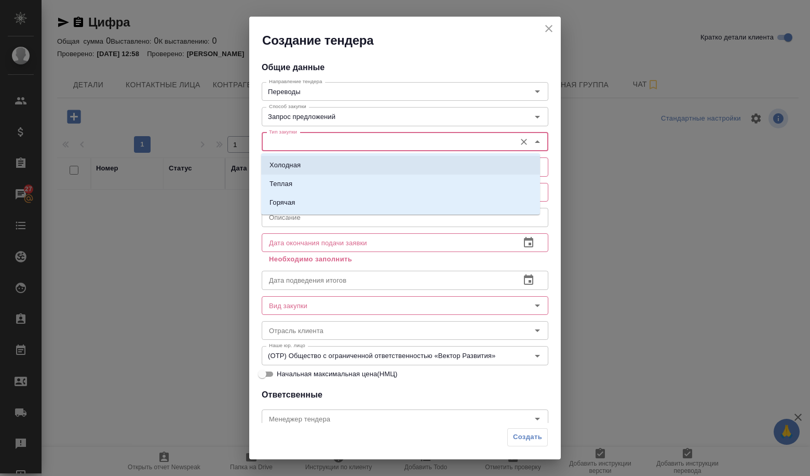
click at [316, 161] on li "Холодная" at bounding box center [400, 165] width 279 height 19
type input "Холодная"
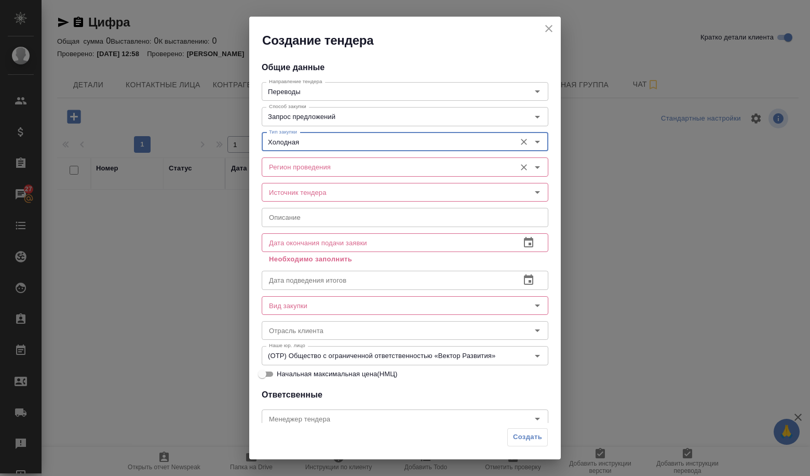
click at [317, 170] on input "Регион проведения" at bounding box center [388, 167] width 246 height 12
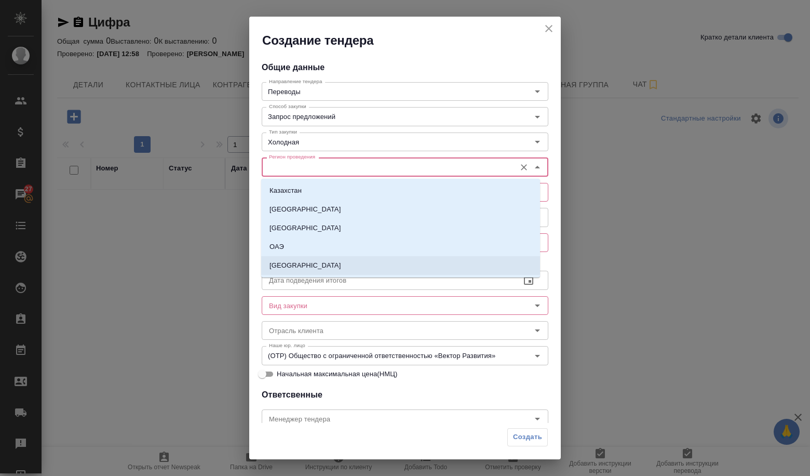
click at [308, 257] on li "[GEOGRAPHIC_DATA]" at bounding box center [400, 265] width 279 height 19
type input "[GEOGRAPHIC_DATA]"
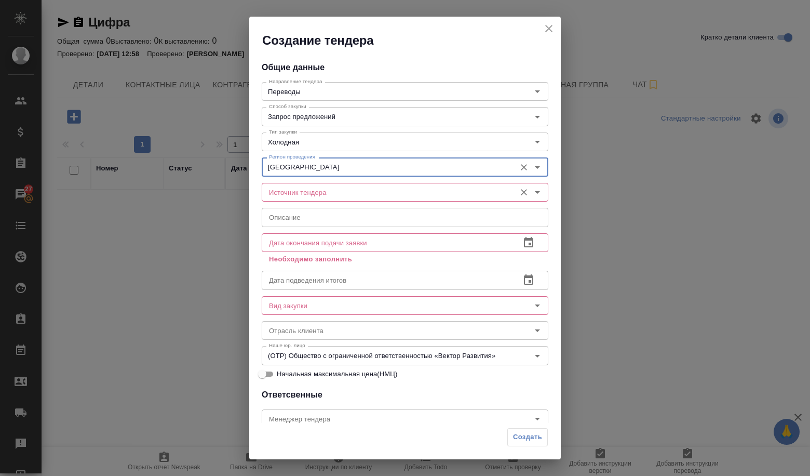
click at [303, 192] on input "Источник тендера" at bounding box center [388, 192] width 246 height 12
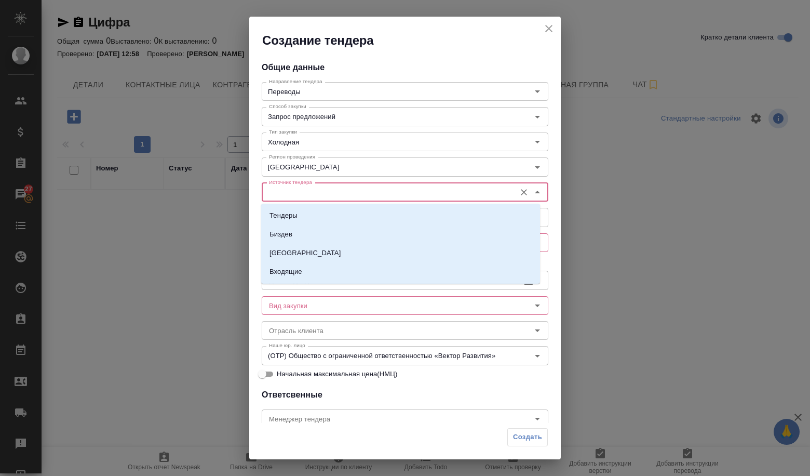
click at [299, 214] on li "Тендеры" at bounding box center [400, 215] width 279 height 19
type input "Тендеры"
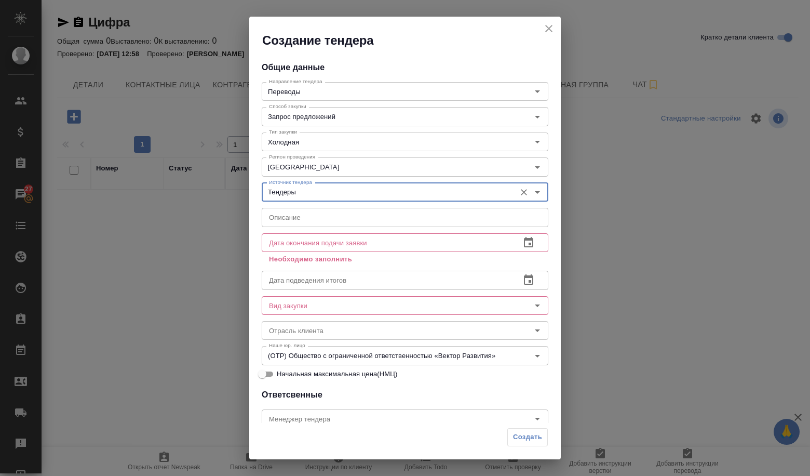
click at [299, 222] on input "text" at bounding box center [405, 217] width 287 height 19
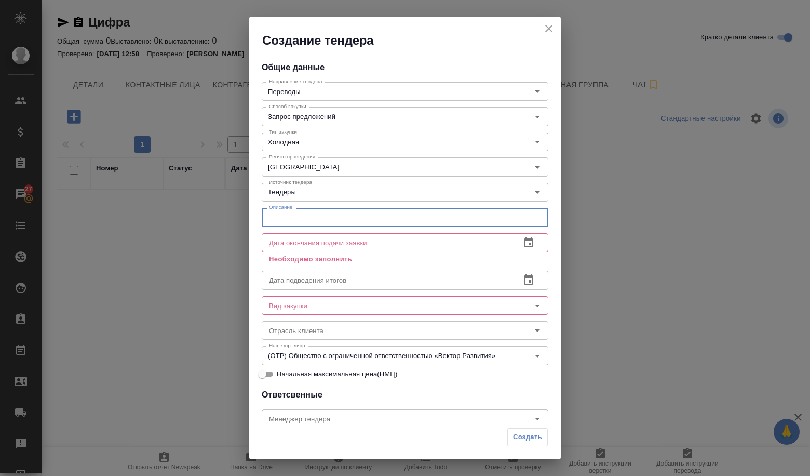
paste input "Услуги перевода юридически-значимых документов Договор оказания Заказчику услуг…"
type input "Услуги перевода юридически-значимых документов Договор оказания Заказчику услуг…"
click at [524, 239] on icon "button" at bounding box center [528, 242] width 9 height 10
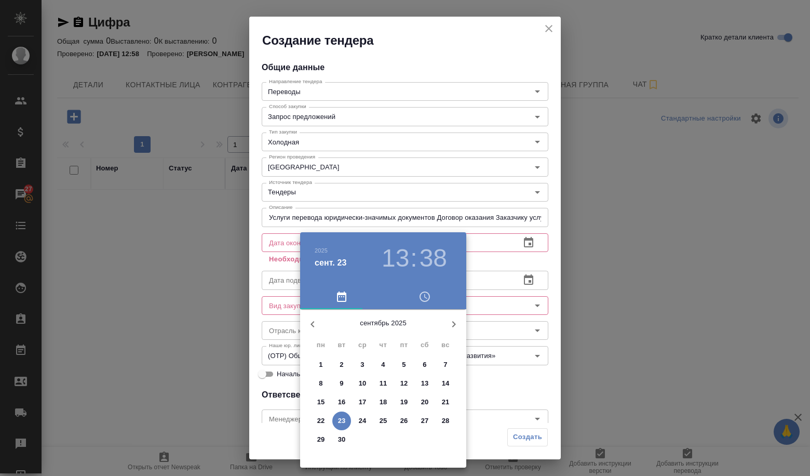
click at [324, 434] on button "29" at bounding box center [321, 439] width 19 height 19
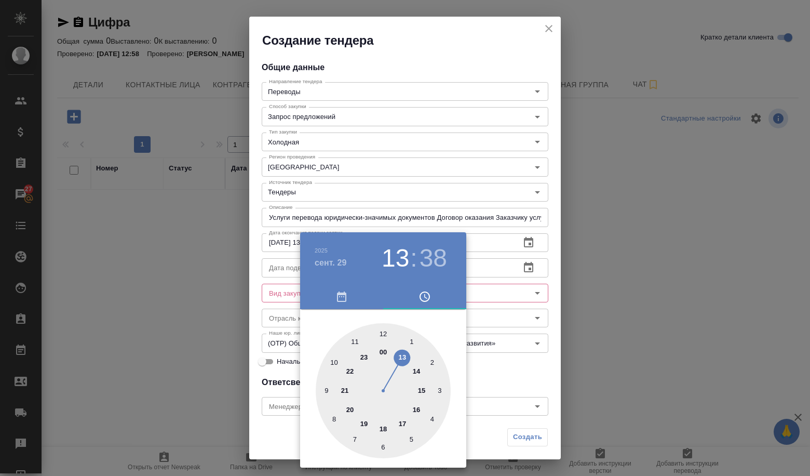
click at [338, 417] on div at bounding box center [383, 390] width 135 height 135
click at [390, 328] on div at bounding box center [383, 390] width 135 height 135
type input "29.09.2025 08:01"
click at [468, 346] on div at bounding box center [405, 238] width 810 height 476
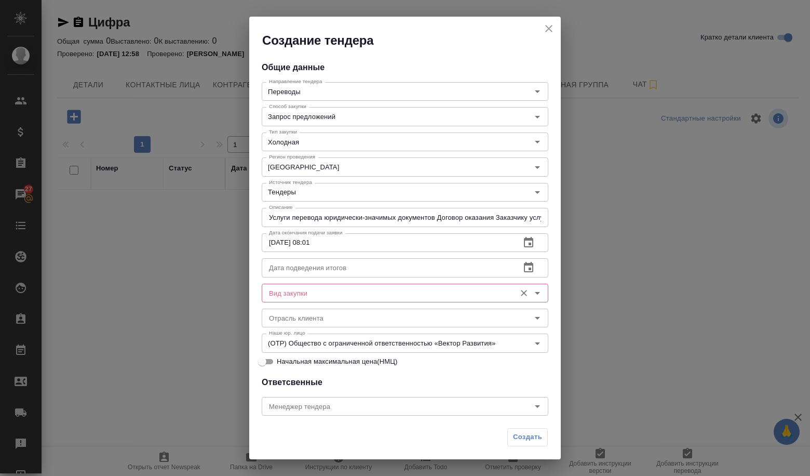
click at [426, 286] on div "Вид закупки" at bounding box center [405, 293] width 287 height 19
click at [384, 259] on input "text" at bounding box center [387, 267] width 250 height 19
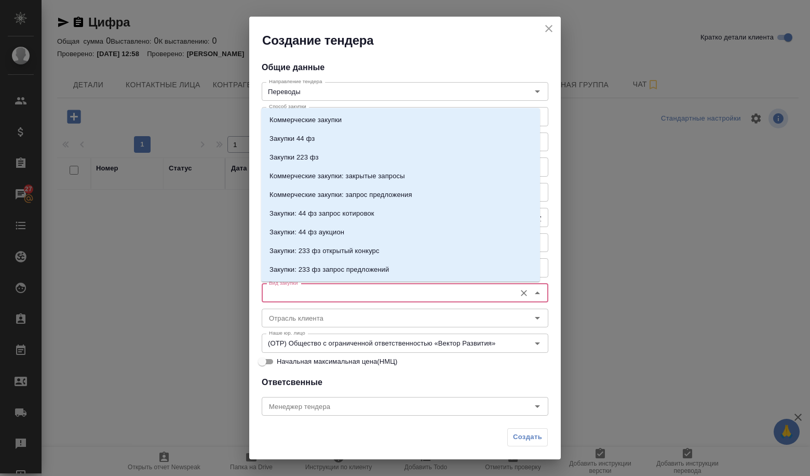
click at [445, 291] on input "Вид закупки" at bounding box center [388, 293] width 246 height 12
click at [330, 126] on li "Коммерческие закупки" at bounding box center [400, 120] width 279 height 19
type input "Коммерческие закупки"
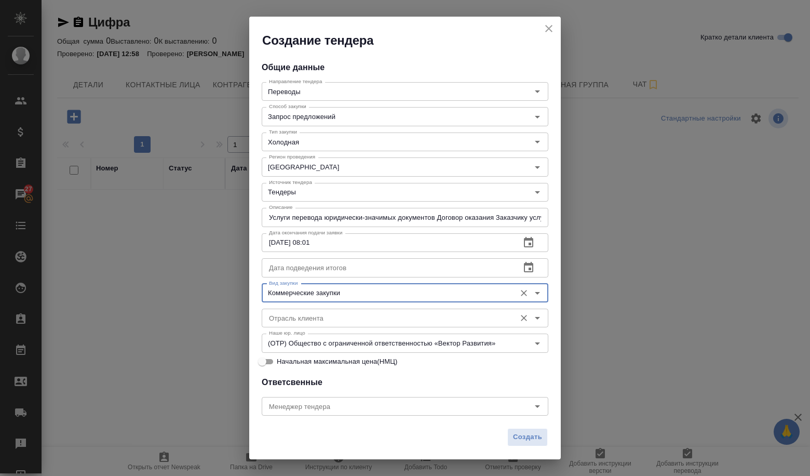
click at [365, 322] on input "Отрасль клиента" at bounding box center [388, 318] width 246 height 12
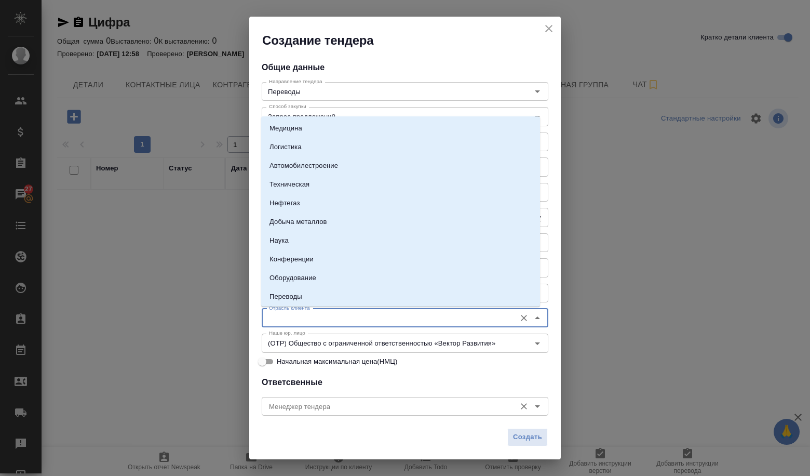
click at [375, 402] on input "Менеджер тендера" at bounding box center [388, 406] width 246 height 12
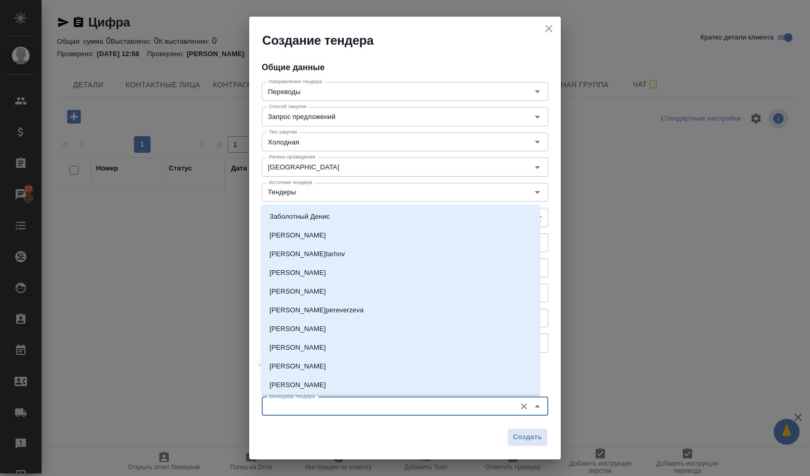
click at [391, 424] on div "Создать" at bounding box center [405, 441] width 312 height 36
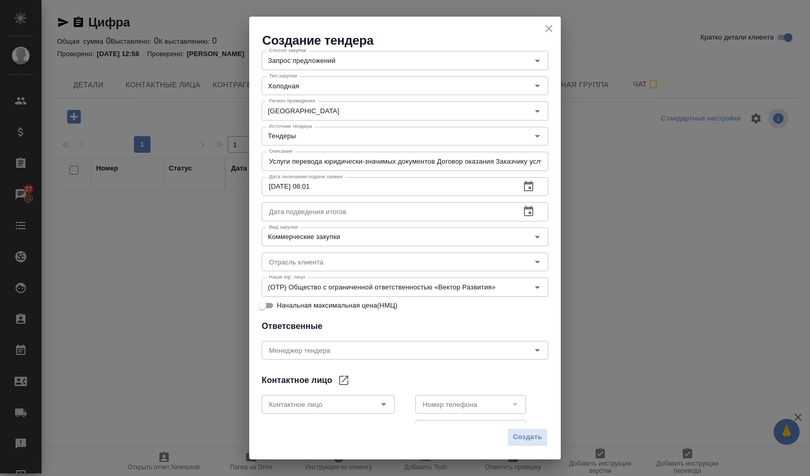
scroll to position [104, 0]
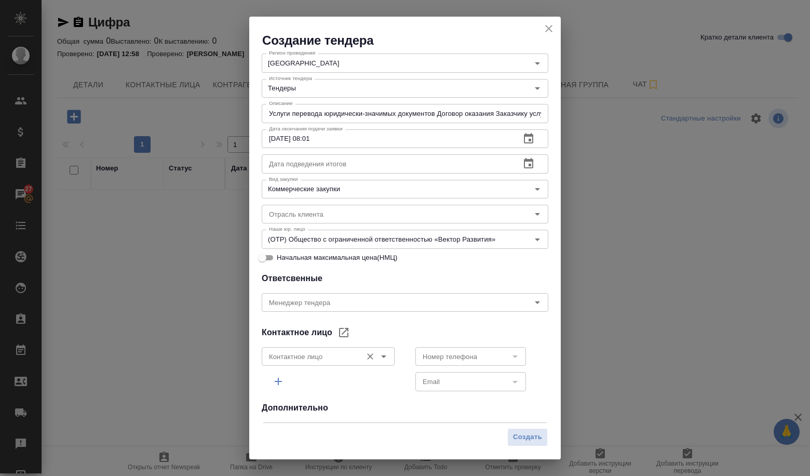
click at [387, 361] on div "Контактное лицо" at bounding box center [328, 356] width 133 height 19
click at [382, 360] on icon "Open" at bounding box center [384, 356] width 12 height 12
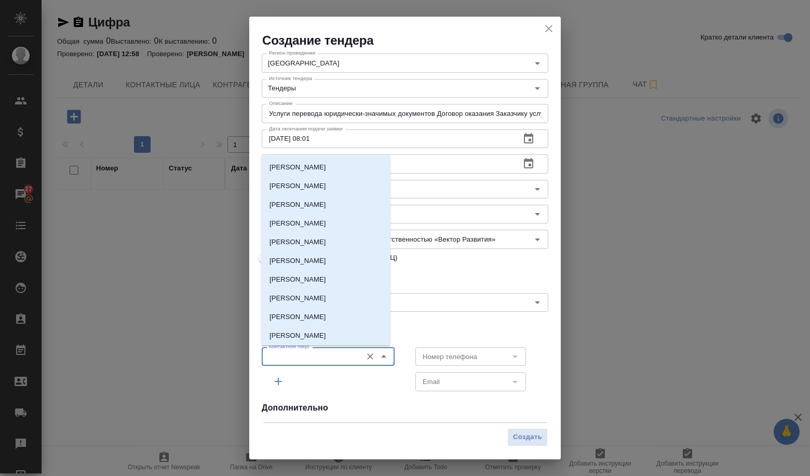
click at [380, 361] on icon "Close" at bounding box center [384, 356] width 12 height 12
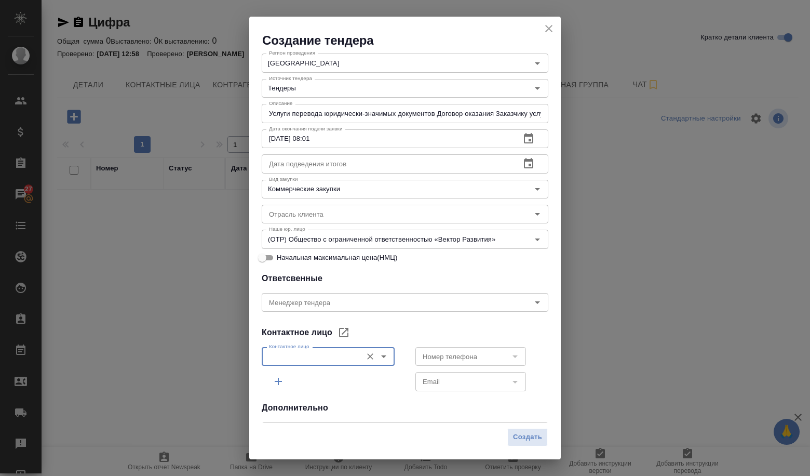
click at [380, 361] on icon "Open" at bounding box center [384, 356] width 12 height 12
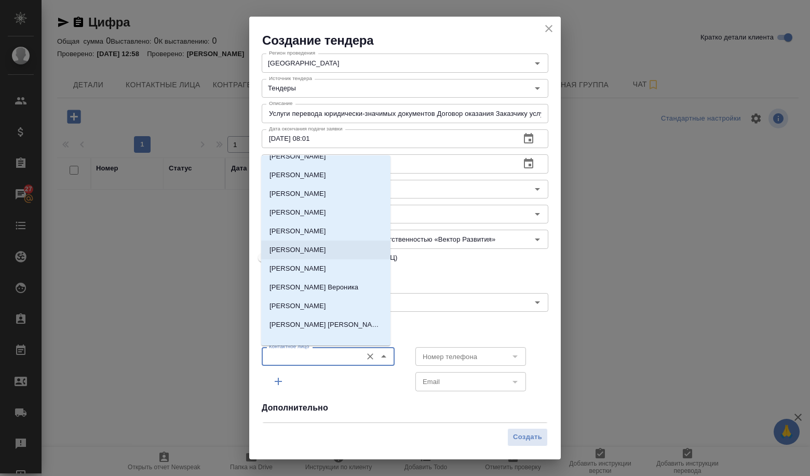
scroll to position [74, 0]
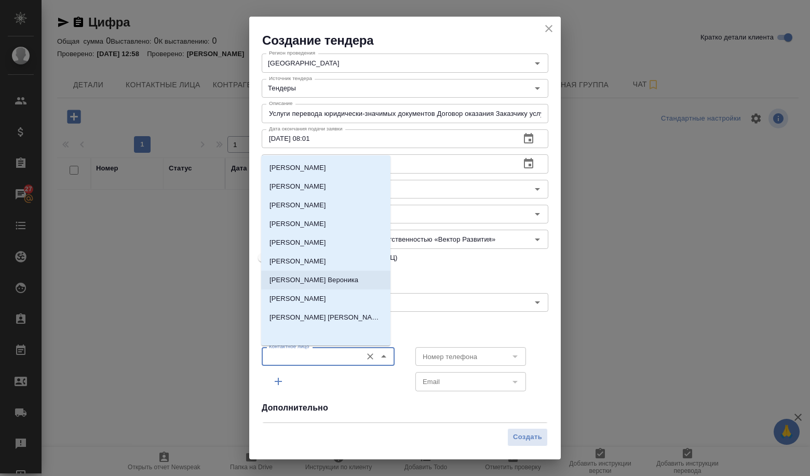
click at [352, 286] on li "Гиланова Вероника" at bounding box center [325, 280] width 129 height 19
type input "Гиланова Вероника"
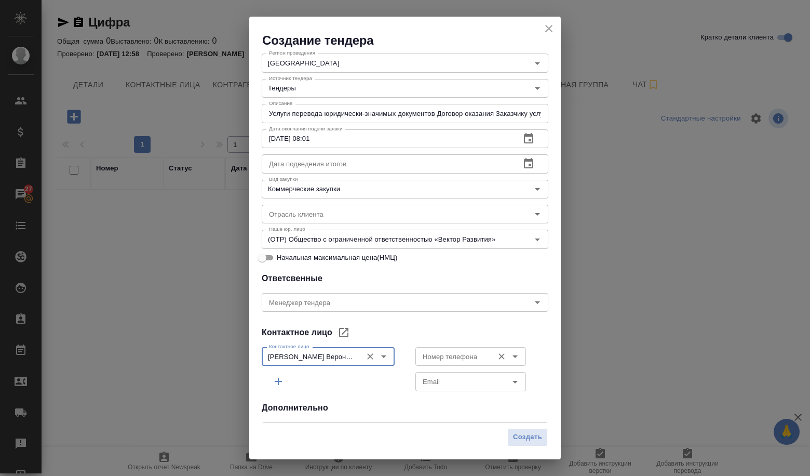
click at [511, 356] on icon "Open" at bounding box center [515, 356] width 12 height 12
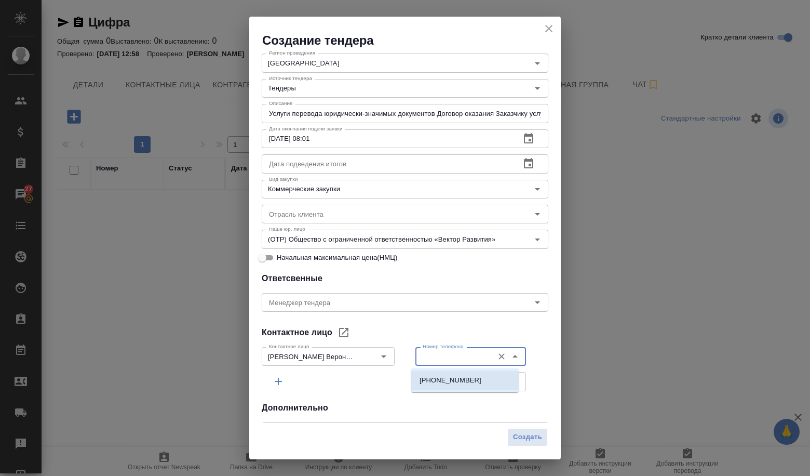
click at [484, 375] on li "+79164829928" at bounding box center [465, 380] width 108 height 19
type input "+79164829928"
click at [513, 381] on icon "Open" at bounding box center [515, 382] width 5 height 3
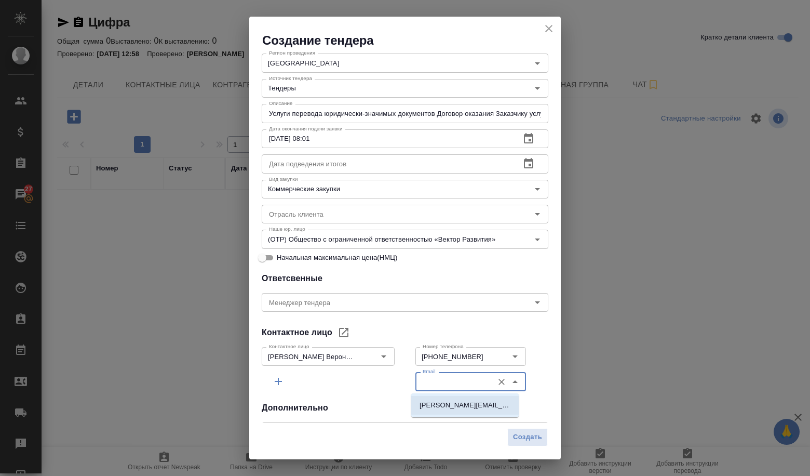
click at [488, 402] on p "veronika.gilanova@zyfra.com" at bounding box center [465, 405] width 91 height 10
type input "veronika.gilanova@zyfra.com"
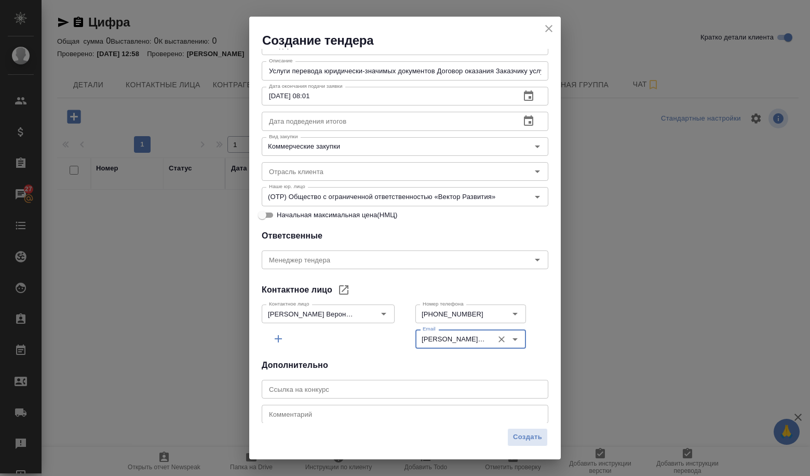
scroll to position [167, 0]
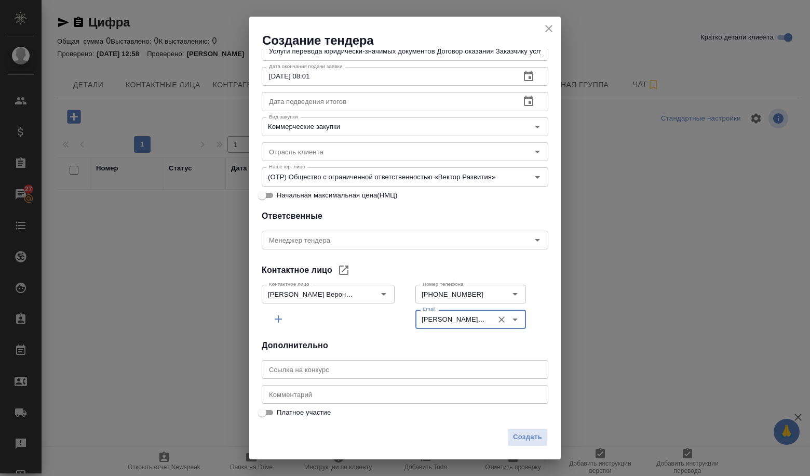
click at [380, 377] on input "text" at bounding box center [405, 369] width 287 height 19
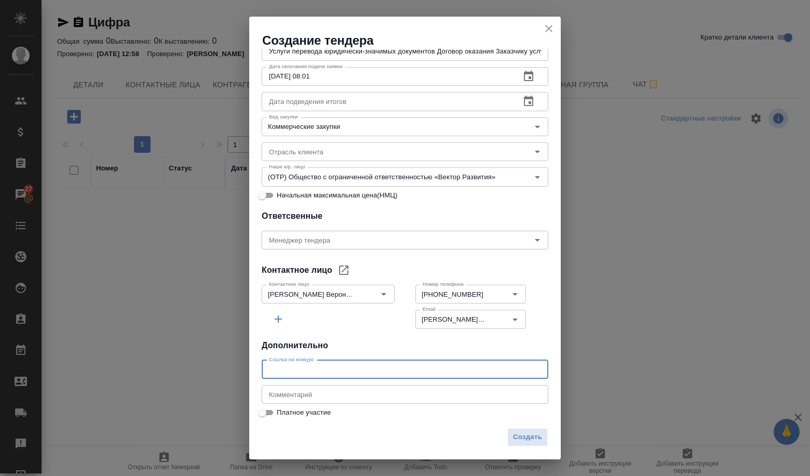
paste input "https://www.b2b-avia.ru/market/view.html?id=4176243"
type input "https://www.b2b-avia.ru/market/view.html?id=4176243"
click at [513, 436] on span "Создать" at bounding box center [527, 437] width 29 height 12
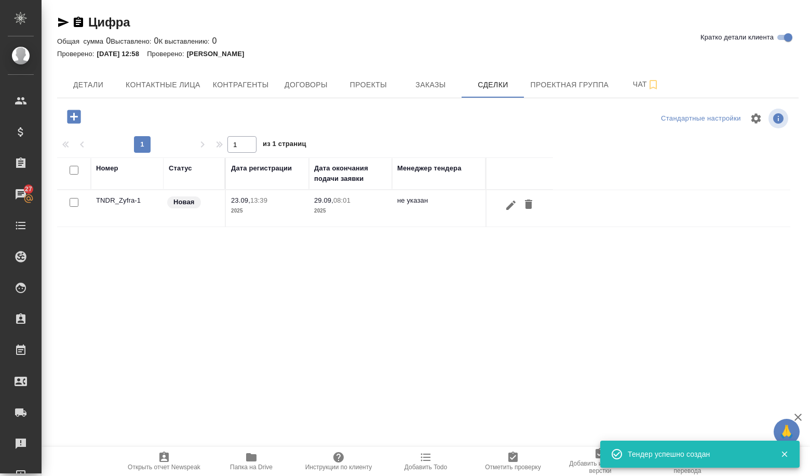
click at [118, 195] on td "TNDR_Zyfra-1" at bounding box center [127, 208] width 73 height 36
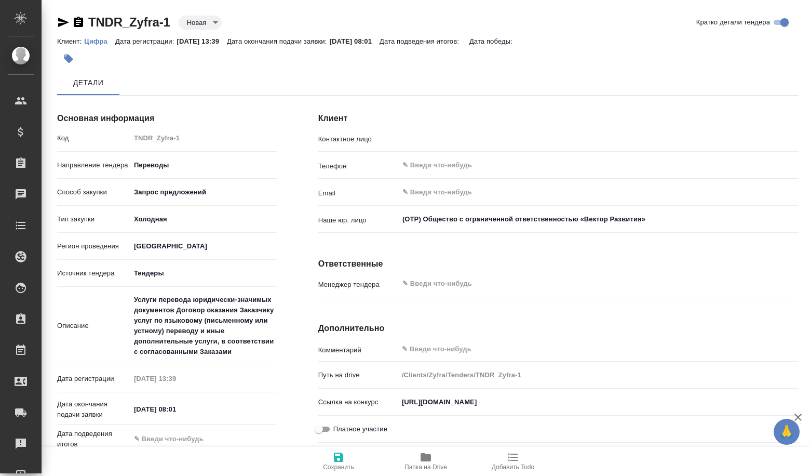
type input "[PERSON_NAME] Вероника"
click at [202, 21] on body "🙏 .cls-1 fill:#fff; AWATERA Volkova [PERSON_NAME] Спецификации Заказы Чаты Todo…" at bounding box center [405, 238] width 810 height 476
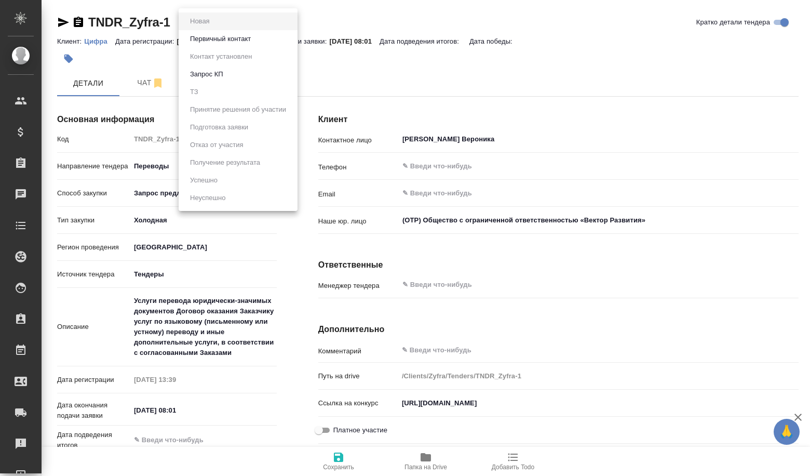
click at [203, 42] on button "Первичный контакт" at bounding box center [220, 38] width 67 height 11
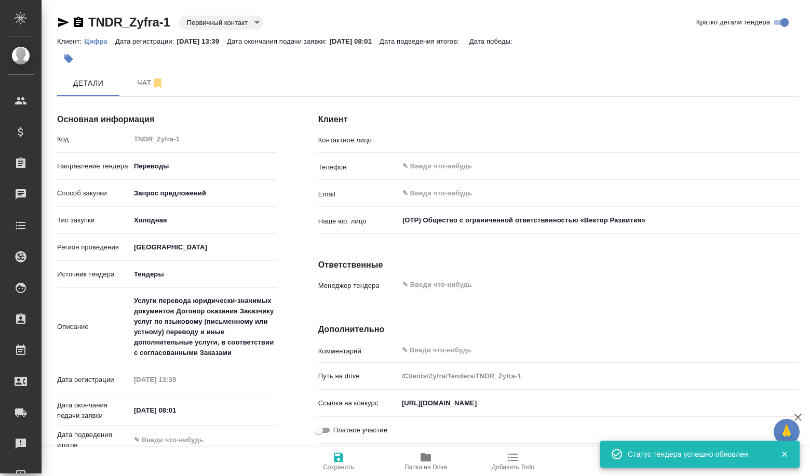
type input "[PERSON_NAME] Вероника"
click at [212, 25] on body "🙏 .cls-1 fill:#fff; AWATERA Volkova [PERSON_NAME] Спецификации Заказы Чаты Todo…" at bounding box center [405, 238] width 810 height 476
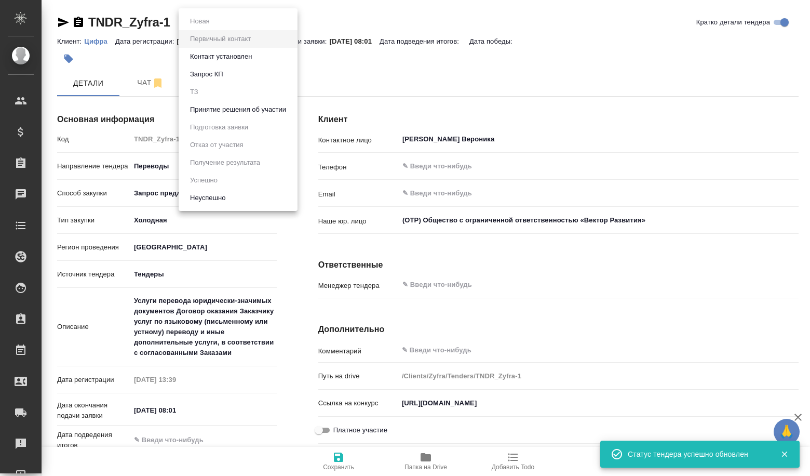
click at [232, 105] on button "Принятие решения об участии" at bounding box center [238, 109] width 102 height 11
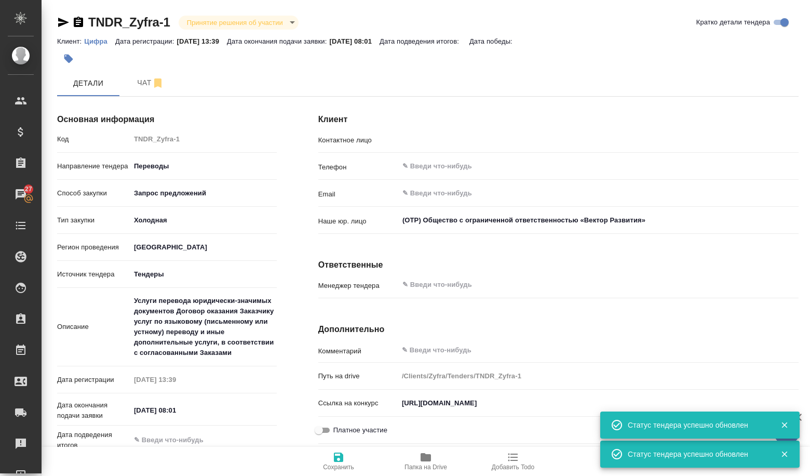
type input "[PERSON_NAME] Вероника"
click at [146, 84] on span "Чат" at bounding box center [151, 82] width 50 height 13
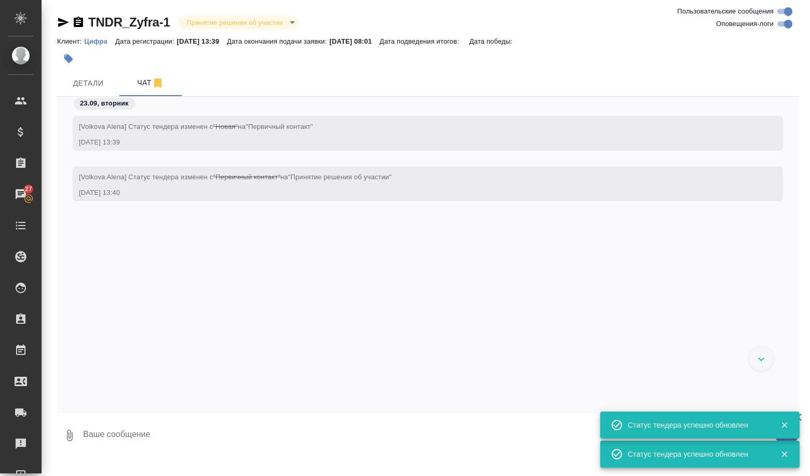
click at [112, 442] on textarea at bounding box center [440, 435] width 717 height 35
paste textarea "Loremi dolorsit ametconsec-adipisci elitseddoe Tempori utlabore Etdolorem aliqu…"
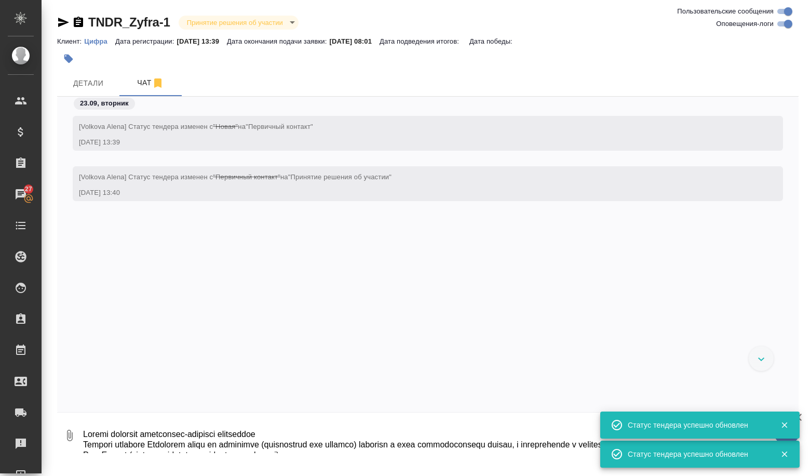
scroll to position [381, 0]
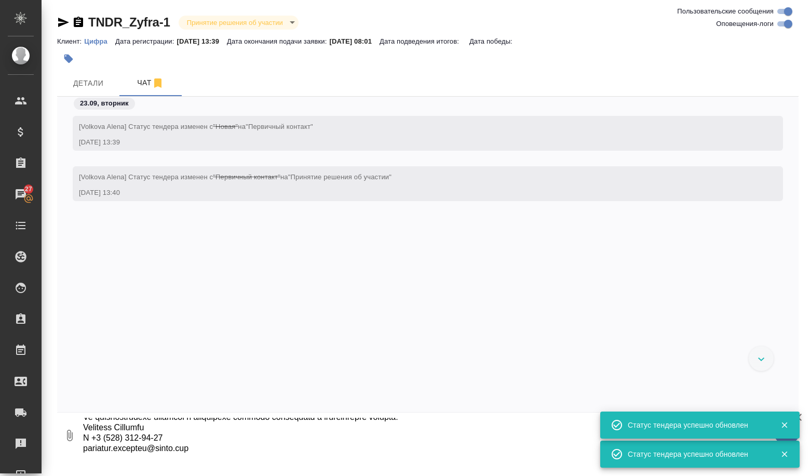
type textarea "Loremi dolorsit ametconsec-adipisci elitseddoe Tempori utlabore Etdolorem aliqu…"
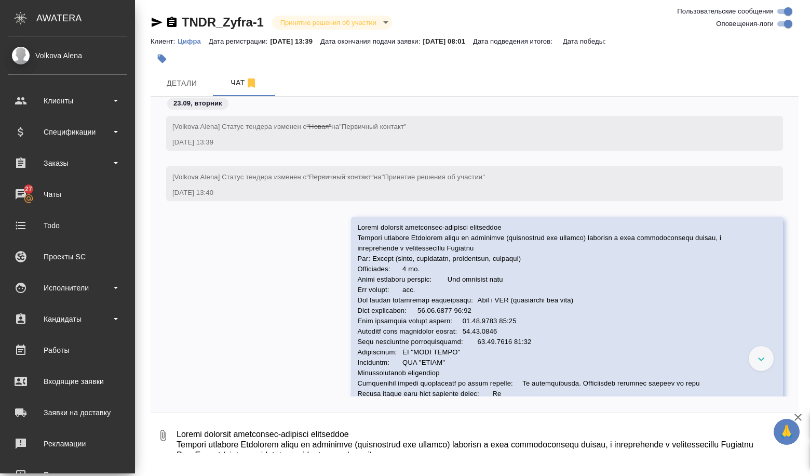
scroll to position [101, 0]
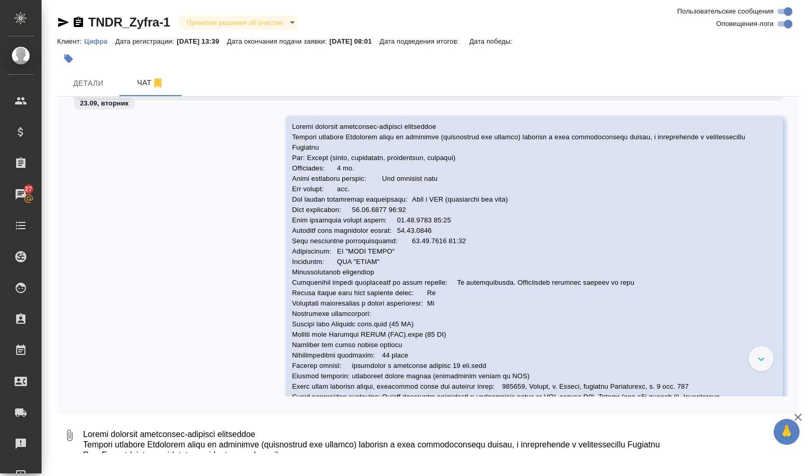
drag, startPoint x: 675, startPoint y: 464, endPoint x: 697, endPoint y: 459, distance: 21.9
click at [87, 81] on span "Детали" at bounding box center [88, 83] width 50 height 13
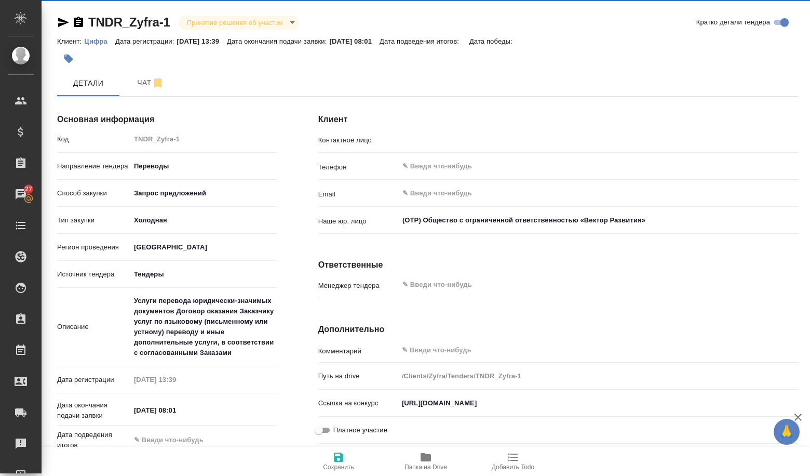
type input "[PERSON_NAME] Вероника"
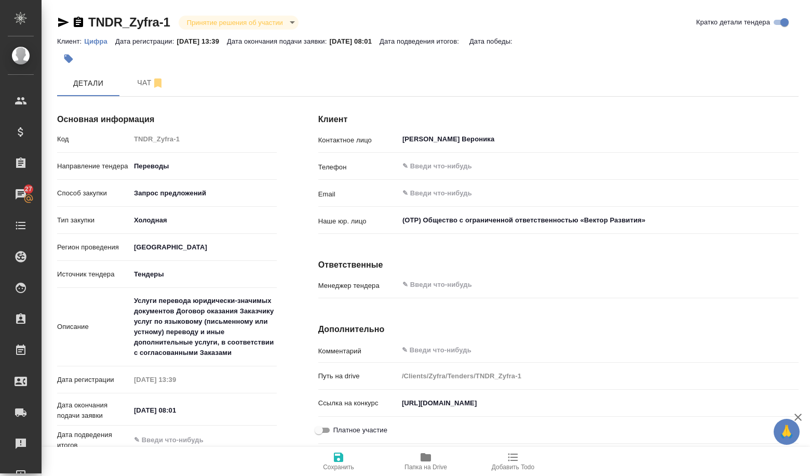
scroll to position [52, 0]
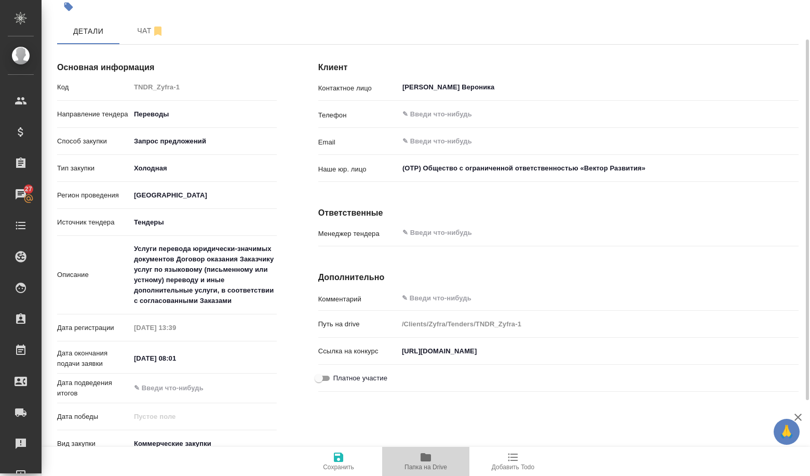
click at [421, 462] on icon "button" at bounding box center [426, 457] width 12 height 12
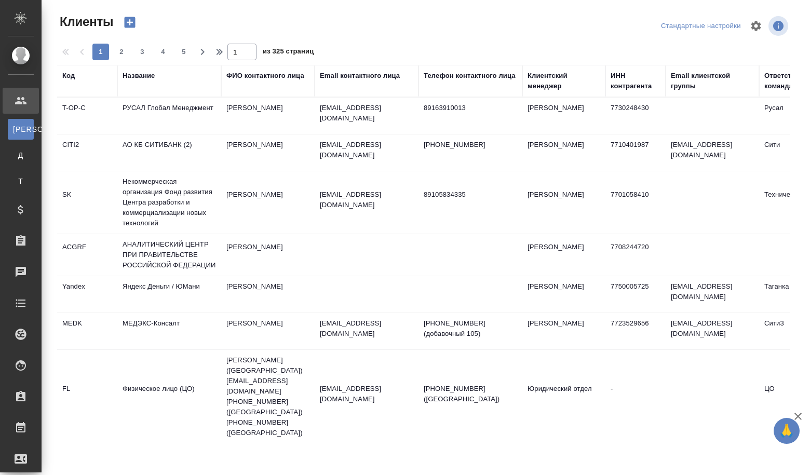
select select "RU"
